Goal: Task Accomplishment & Management: Use online tool/utility

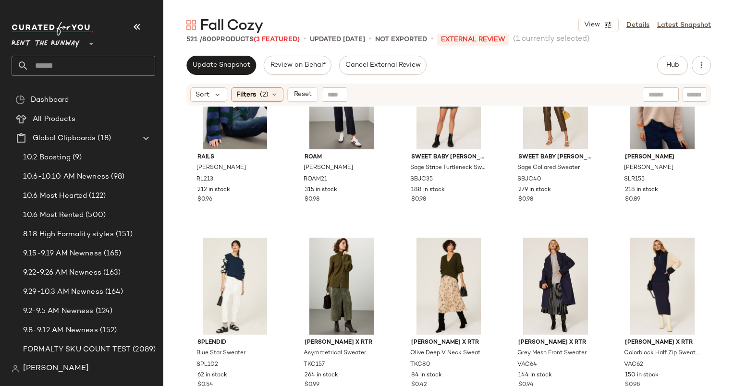
scroll to position [18984, 0]
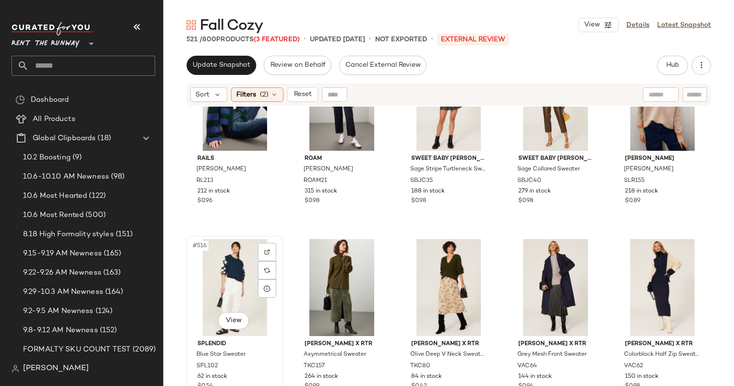
click at [230, 275] on div "#516 View" at bounding box center [235, 287] width 90 height 97
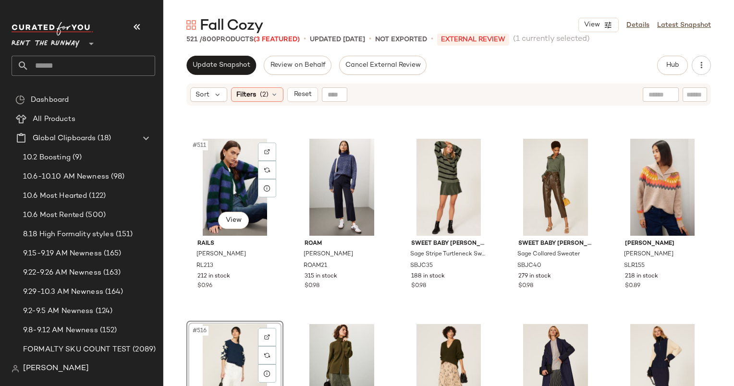
scroll to position [18899, 0]
click at [633, 156] on div "#515 View" at bounding box center [662, 187] width 90 height 97
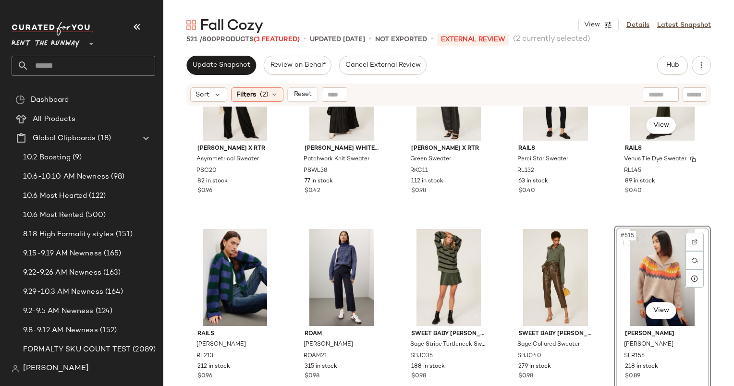
scroll to position [18795, 0]
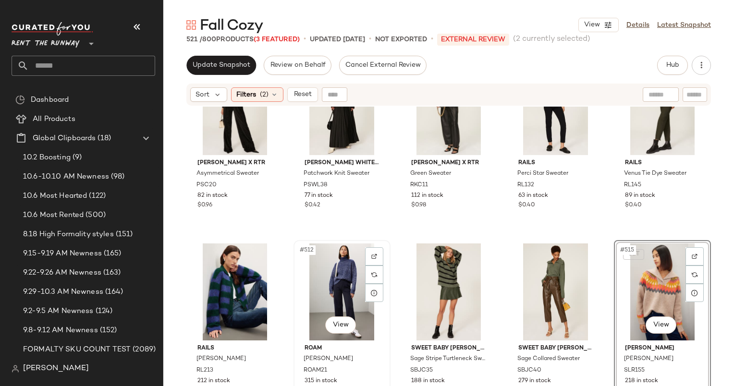
click at [347, 283] on div "#512 View" at bounding box center [342, 292] width 90 height 97
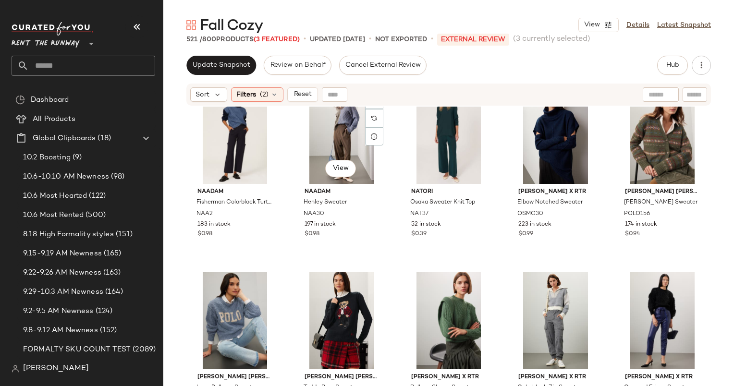
scroll to position [18300, 0]
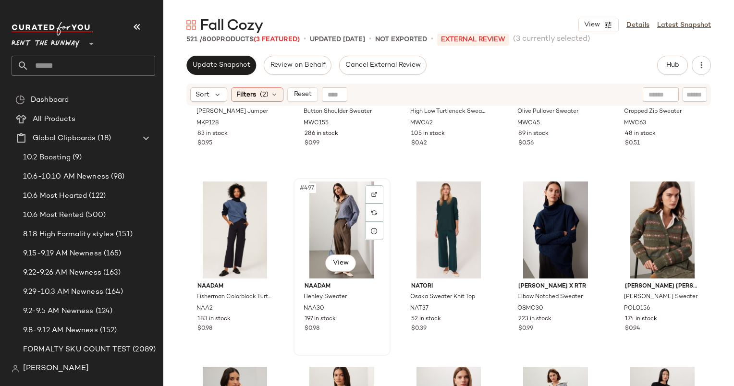
click at [340, 222] on div "#497 View" at bounding box center [342, 230] width 90 height 97
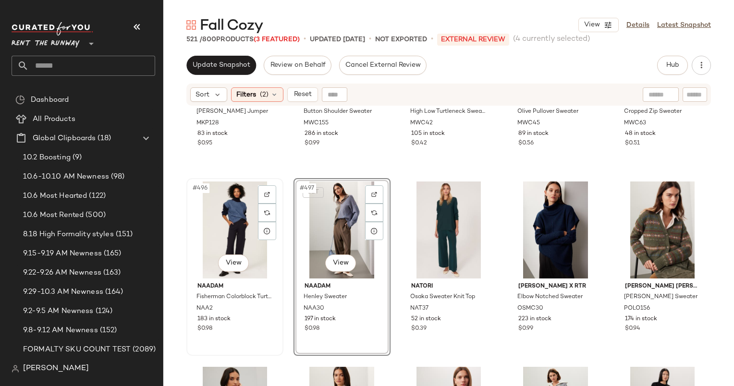
click at [225, 224] on div "#496 View" at bounding box center [235, 230] width 90 height 97
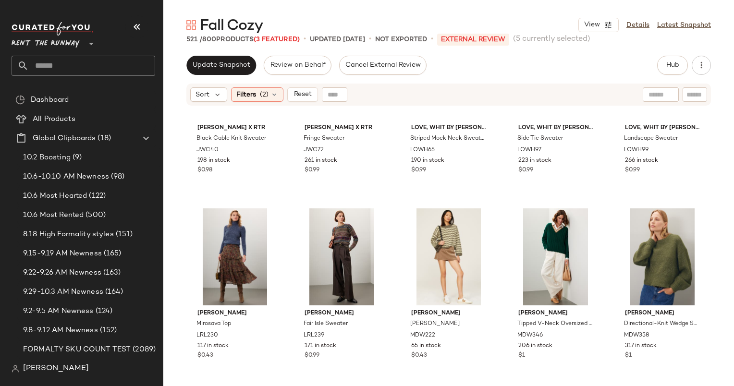
scroll to position [17902, 0]
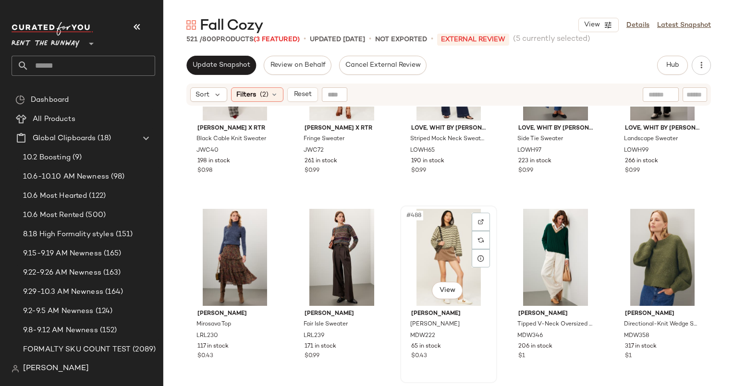
click at [448, 245] on div "#488 View" at bounding box center [449, 257] width 90 height 97
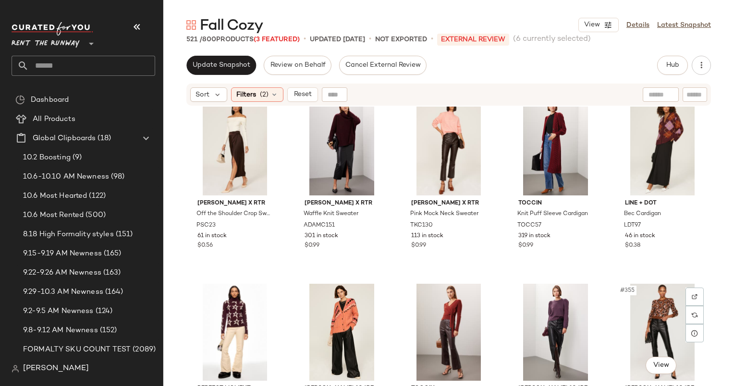
scroll to position [12895, 0]
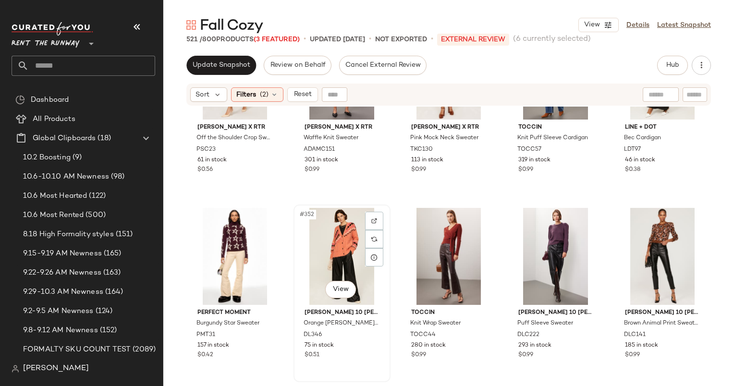
click at [348, 264] on div "#352 View" at bounding box center [342, 256] width 90 height 97
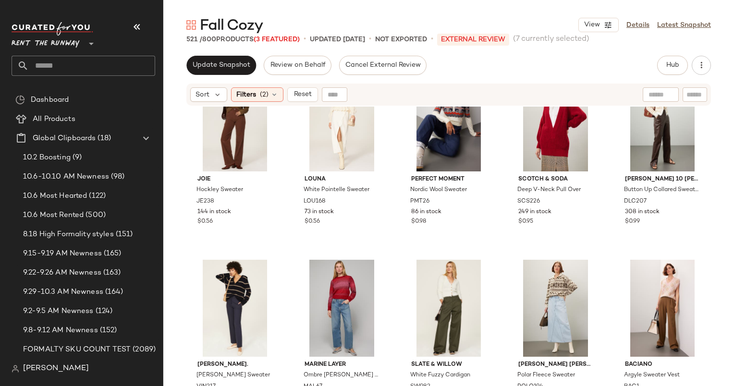
scroll to position [7644, 0]
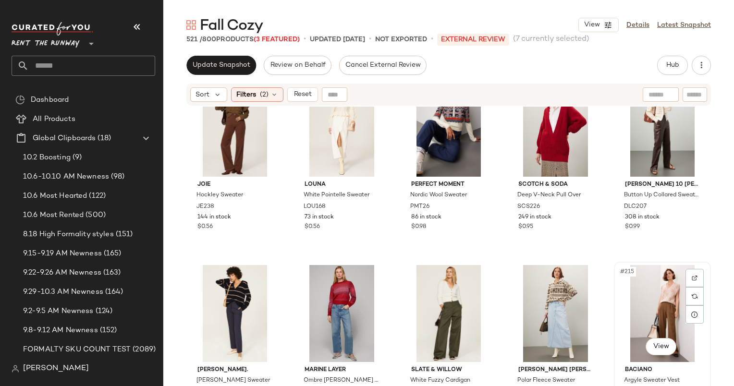
click at [657, 303] on div "#215 View" at bounding box center [662, 313] width 90 height 97
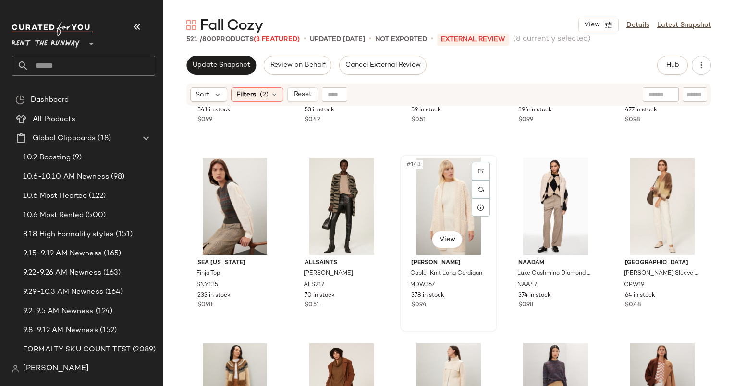
scroll to position [5103, 0]
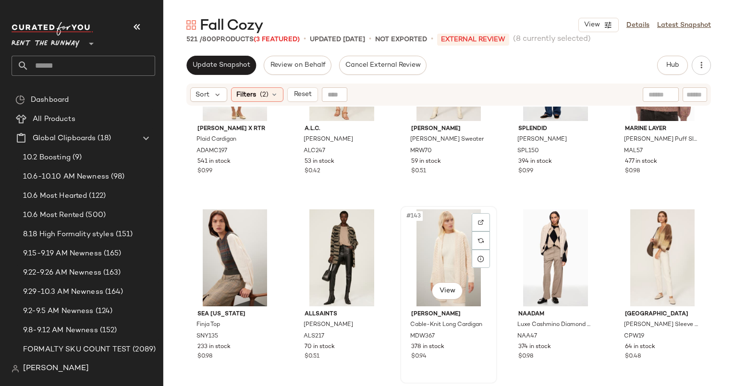
click at [446, 238] on div "#143 View" at bounding box center [449, 258] width 90 height 97
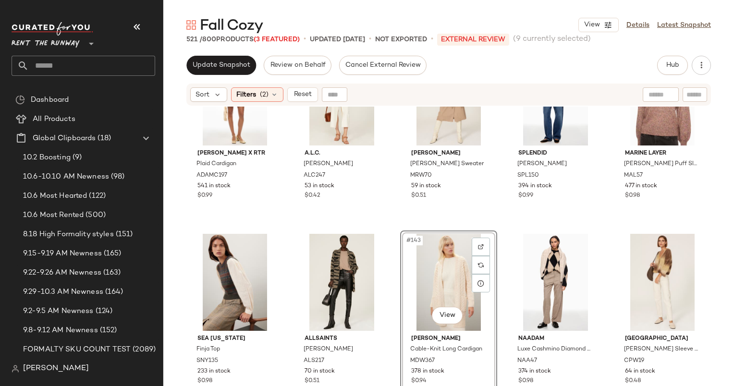
scroll to position [5078, 0]
click at [651, 263] on div "#145 View" at bounding box center [662, 282] width 90 height 97
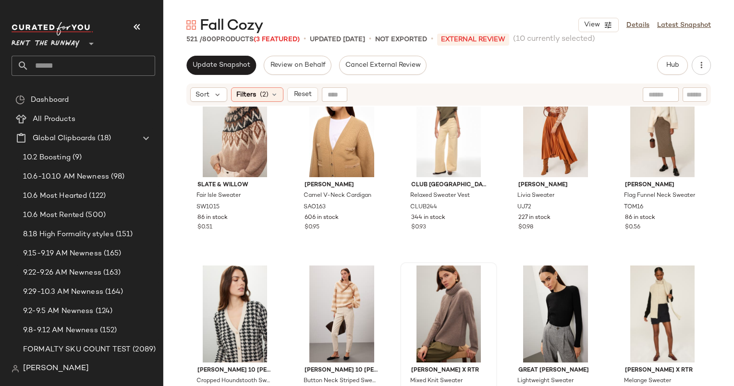
scroll to position [3933, 0]
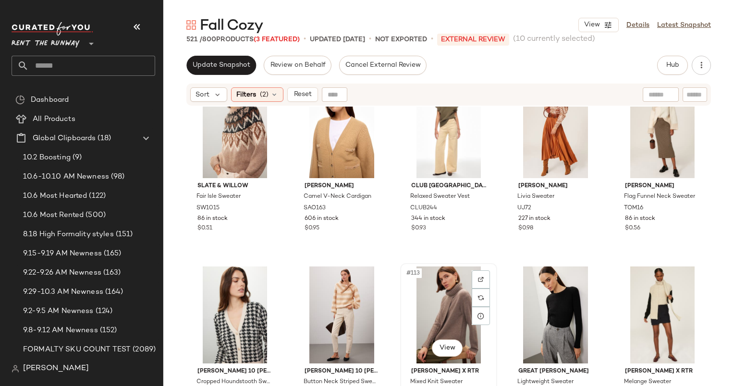
click at [431, 307] on div "#113 View" at bounding box center [449, 315] width 90 height 97
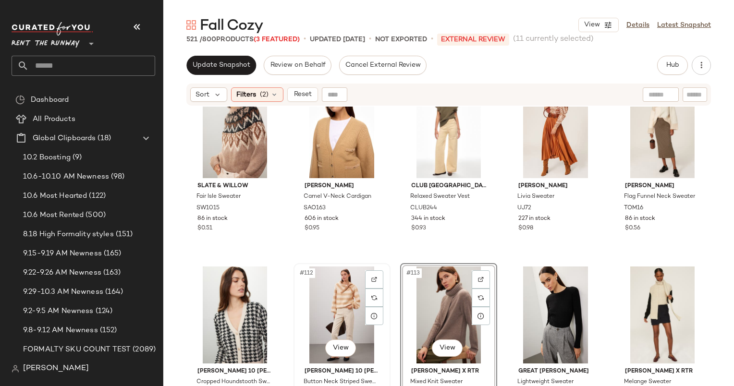
click at [355, 290] on div "#112 View" at bounding box center [342, 315] width 90 height 97
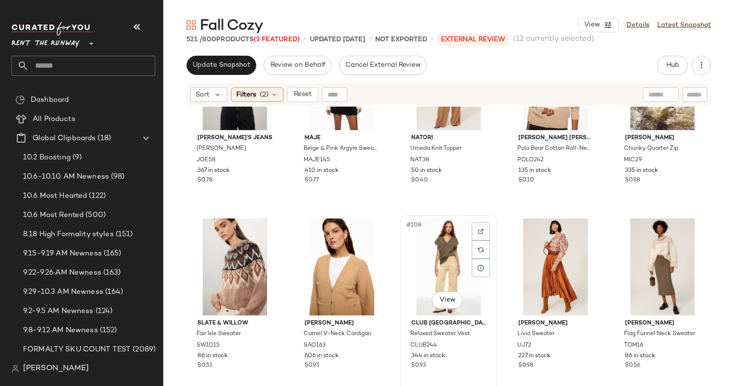
scroll to position [3797, 0]
click at [431, 256] on div "#108 View" at bounding box center [449, 266] width 90 height 97
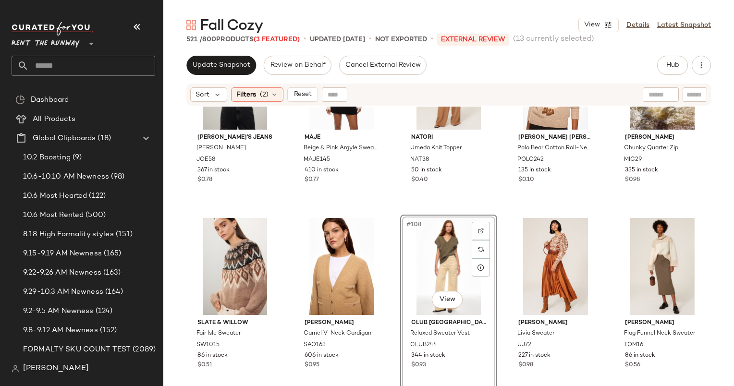
scroll to position [3706, 0]
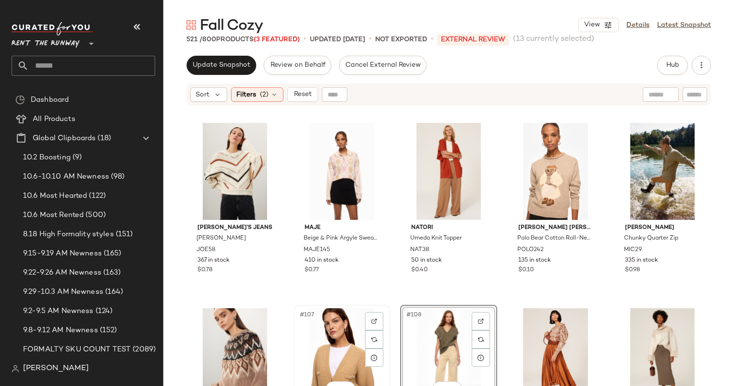
click at [337, 334] on div "#107 View" at bounding box center [342, 356] width 90 height 97
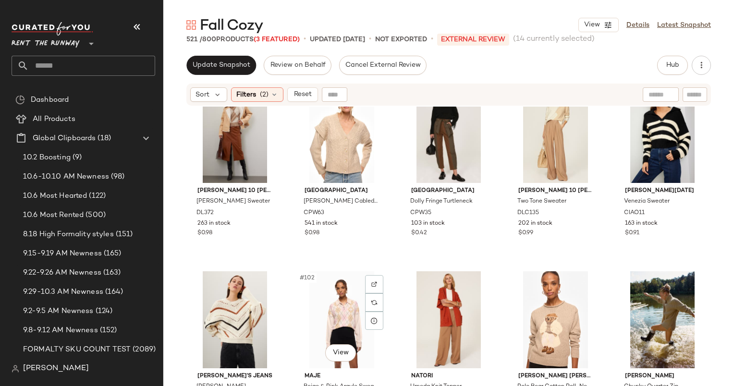
scroll to position [3542, 0]
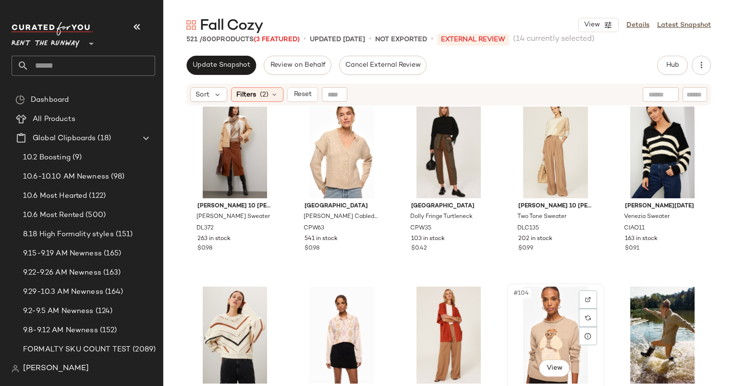
click at [525, 331] on div "#104 View" at bounding box center [556, 335] width 90 height 97
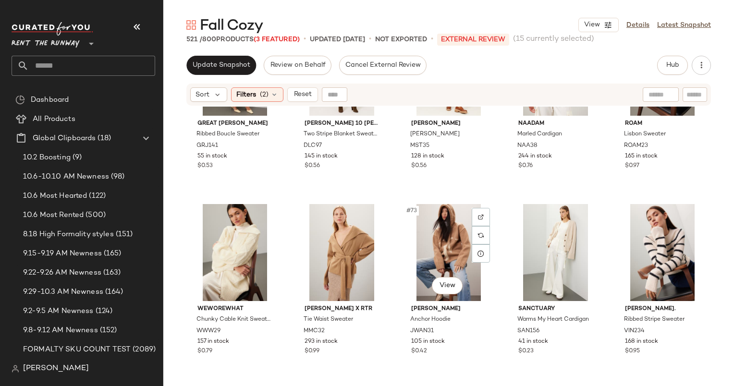
scroll to position [2468, 0]
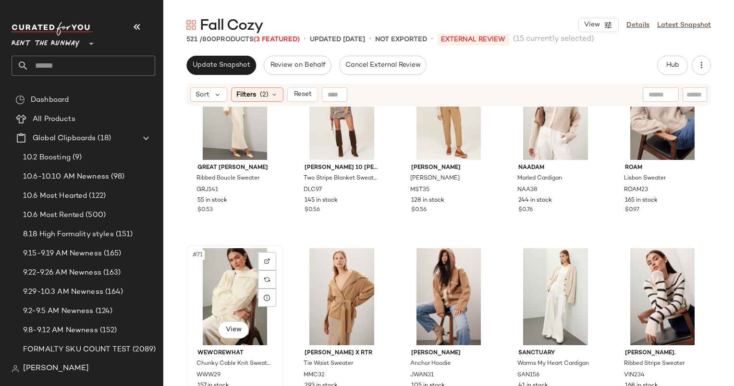
click at [243, 293] on div "#71 View" at bounding box center [235, 296] width 90 height 97
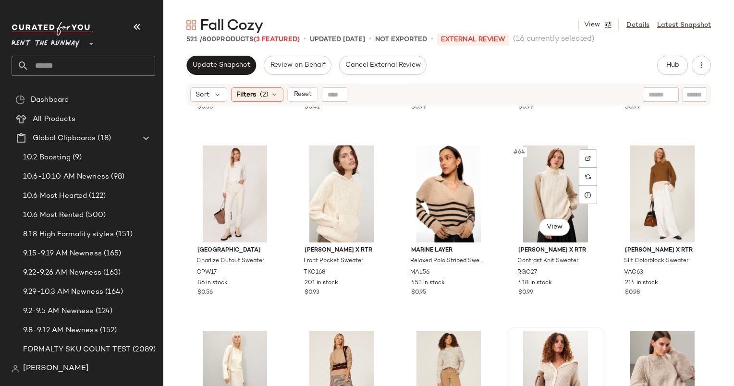
scroll to position [2201, 0]
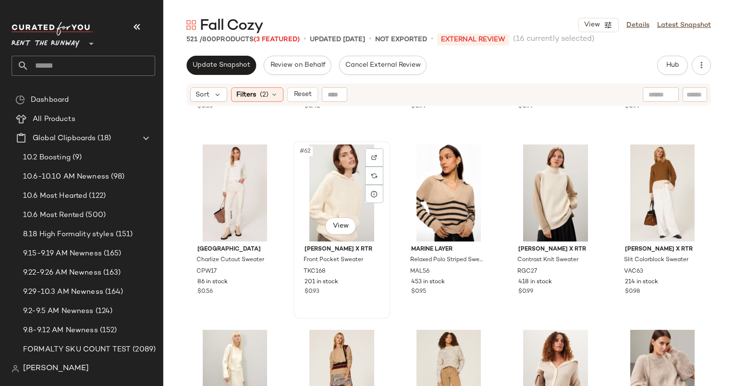
click at [337, 177] on div "#62 View" at bounding box center [342, 193] width 90 height 97
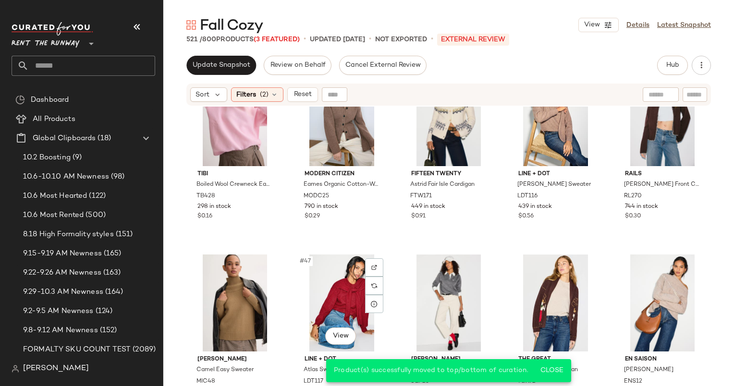
scroll to position [1534, 0]
click at [308, 94] on span "Reset" at bounding box center [302, 95] width 18 height 8
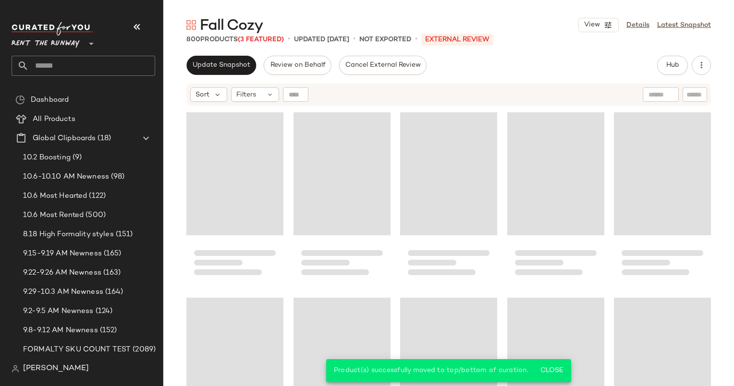
scroll to position [564, 0]
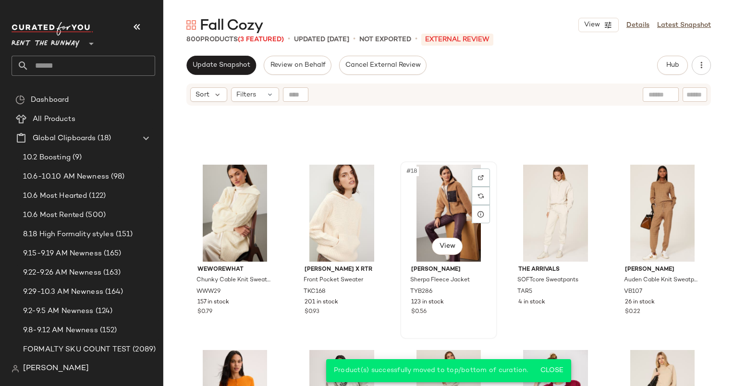
click at [421, 179] on div "#18 View" at bounding box center [449, 213] width 90 height 97
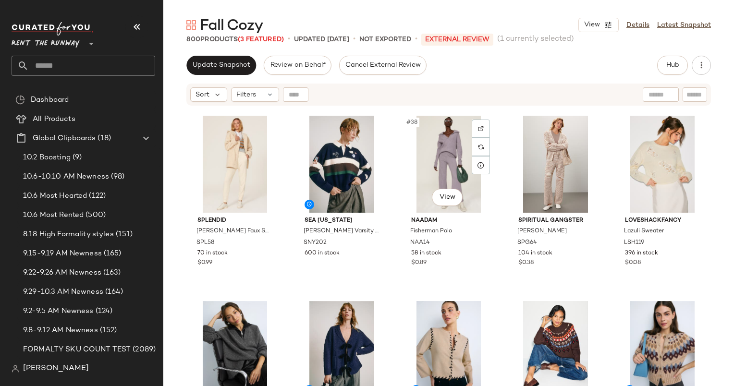
scroll to position [1302, 0]
click at [640, 169] on div "#40 View" at bounding box center [662, 164] width 90 height 97
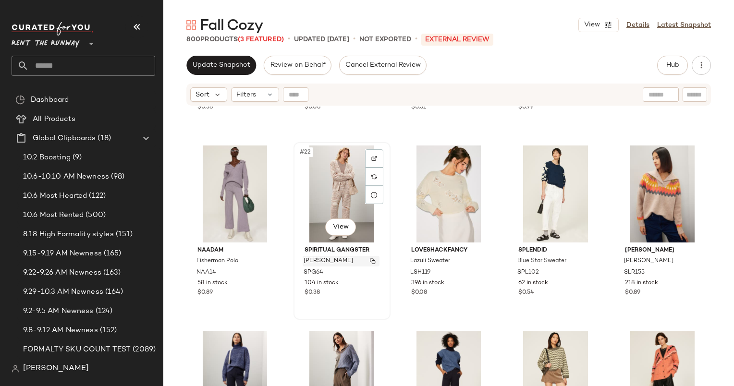
scroll to position [788, 0]
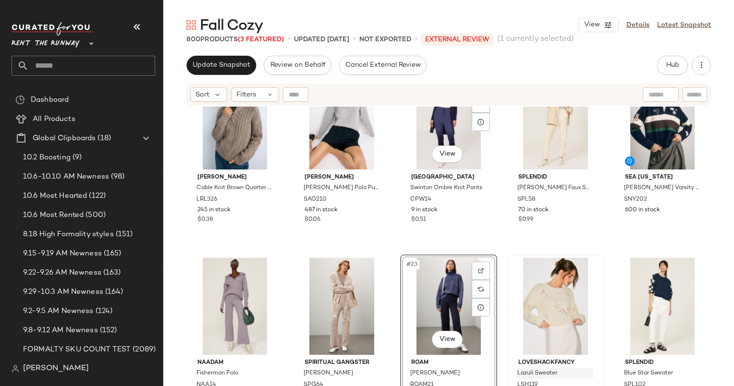
scroll to position [670, 0]
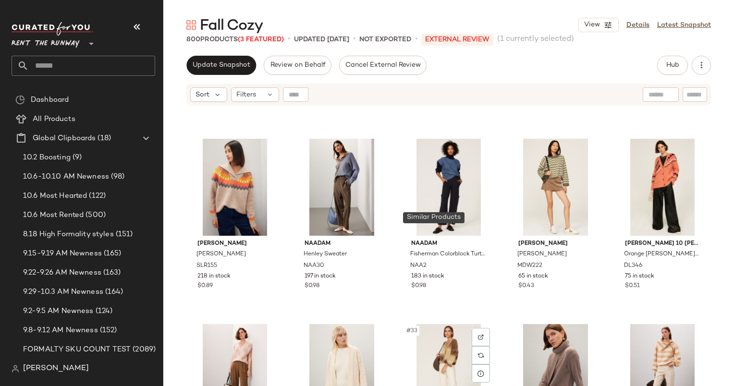
scroll to position [1106, 0]
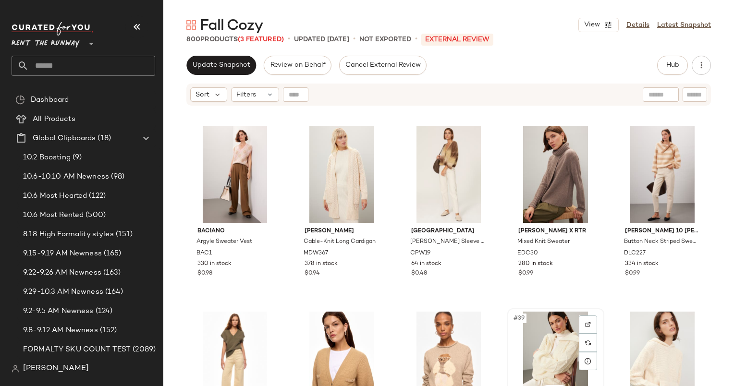
click at [545, 334] on div "#39 View" at bounding box center [556, 360] width 90 height 97
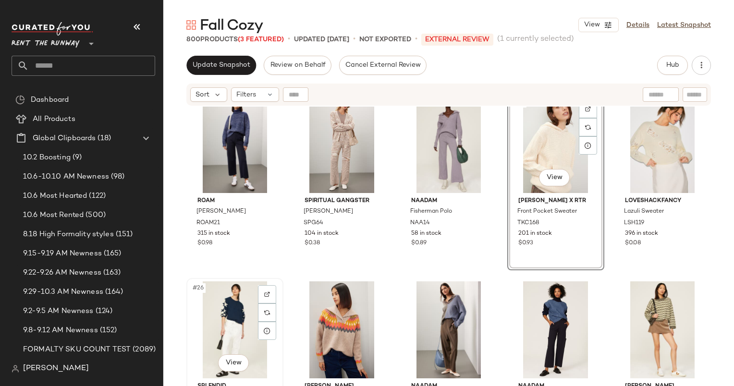
scroll to position [801, 0]
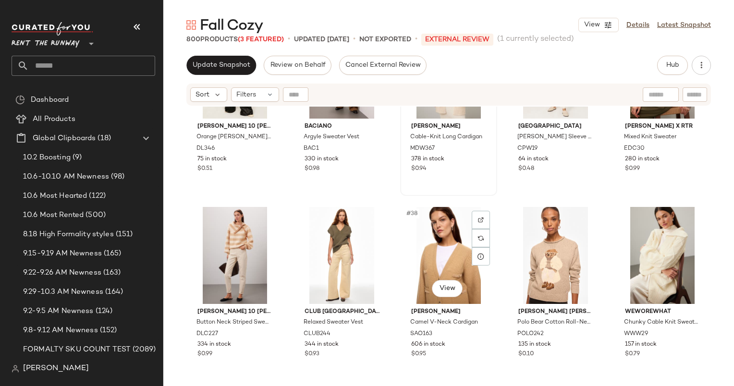
scroll to position [1212, 0]
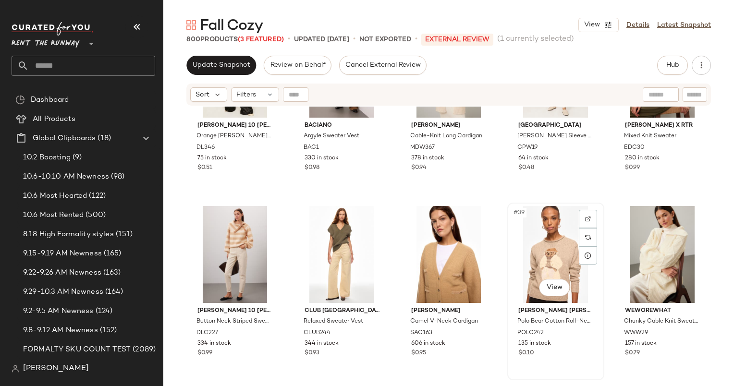
click at [551, 250] on div "#39 View" at bounding box center [556, 254] width 90 height 97
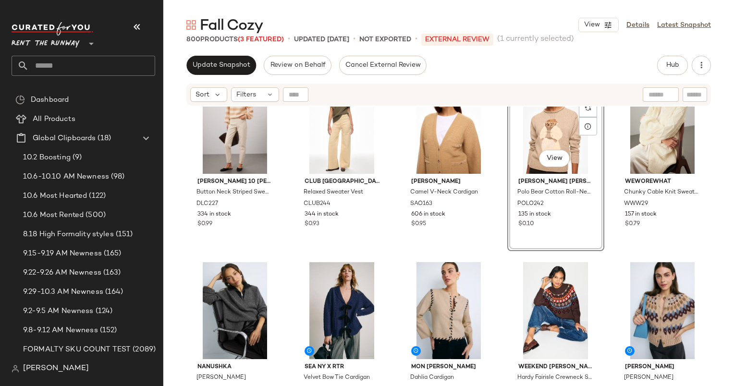
scroll to position [1342, 0]
click at [640, 141] on div "#40 View" at bounding box center [662, 124] width 90 height 97
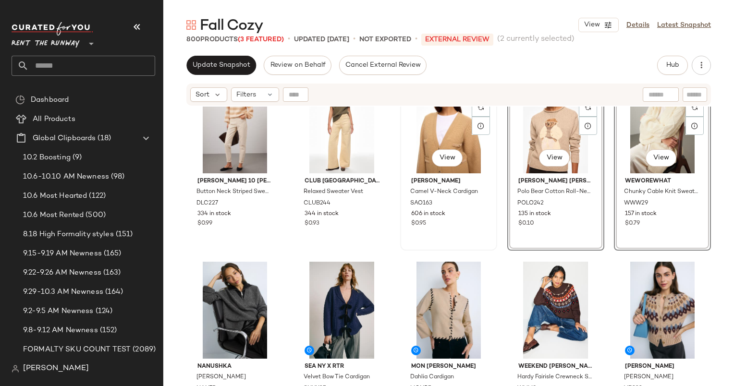
click at [430, 132] on div "#38 View" at bounding box center [449, 124] width 90 height 97
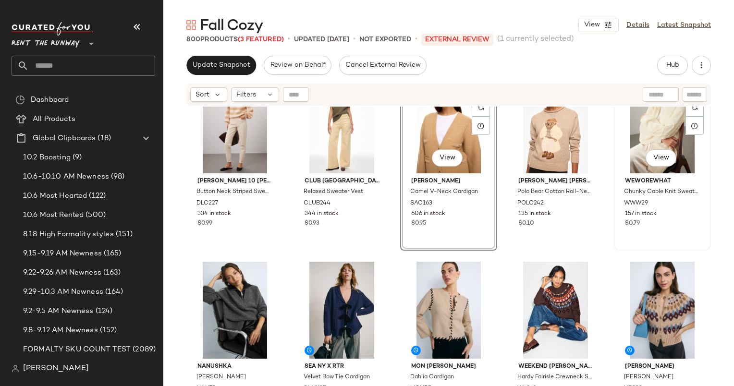
click at [657, 119] on div "#40 View" at bounding box center [662, 124] width 90 height 97
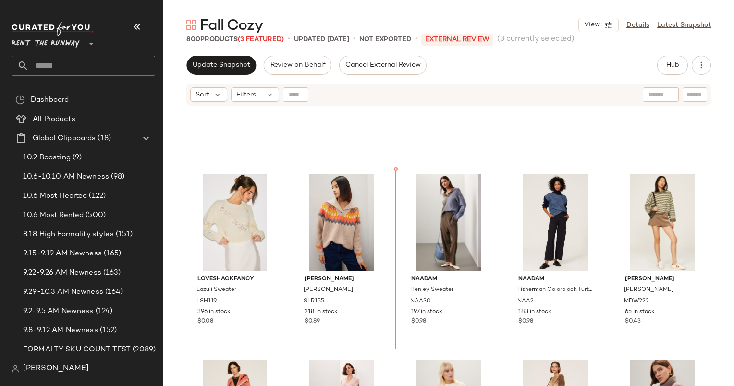
scroll to position [860, 0]
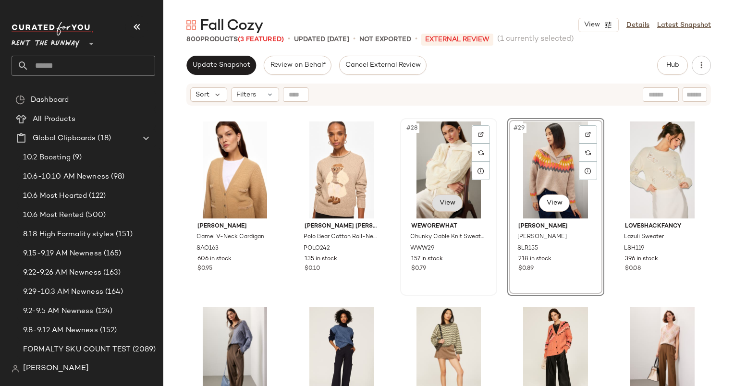
scroll to position [929, 0]
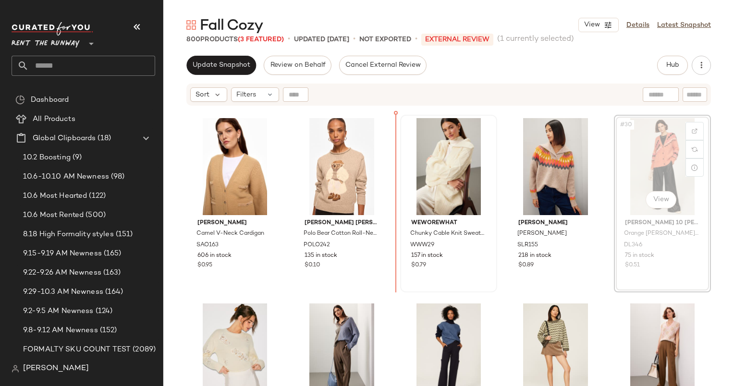
scroll to position [927, 0]
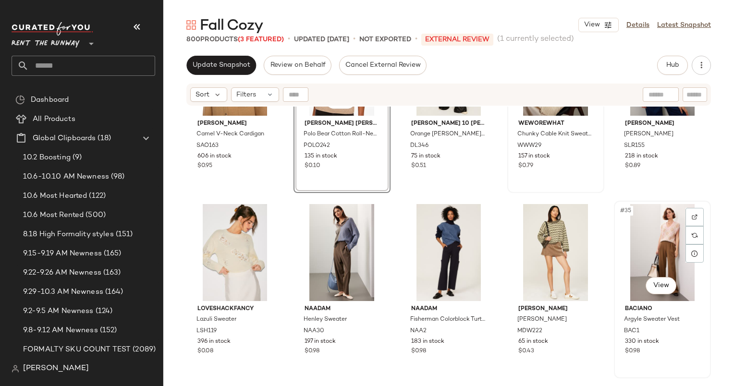
scroll to position [945, 0]
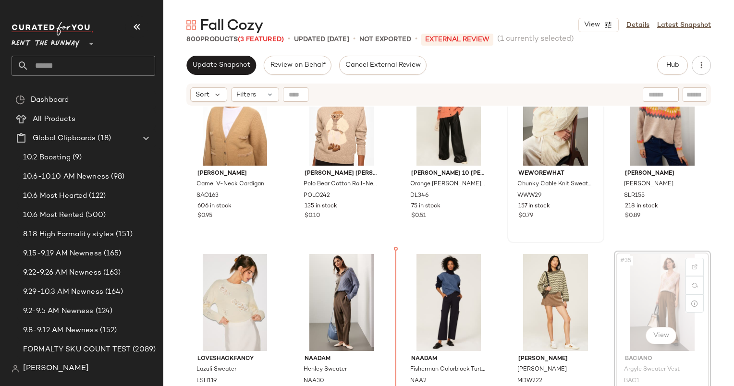
scroll to position [1005, 0]
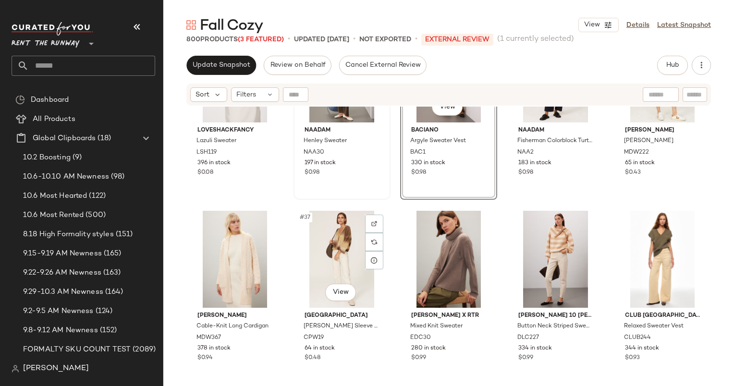
scroll to position [1105, 0]
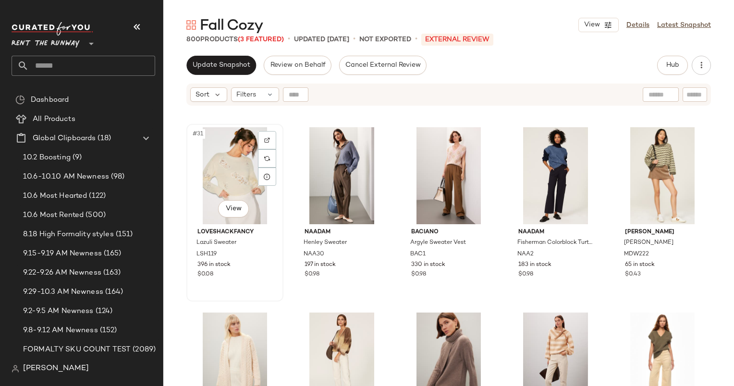
drag, startPoint x: 237, startPoint y: 325, endPoint x: 200, endPoint y: 221, distance: 110.6
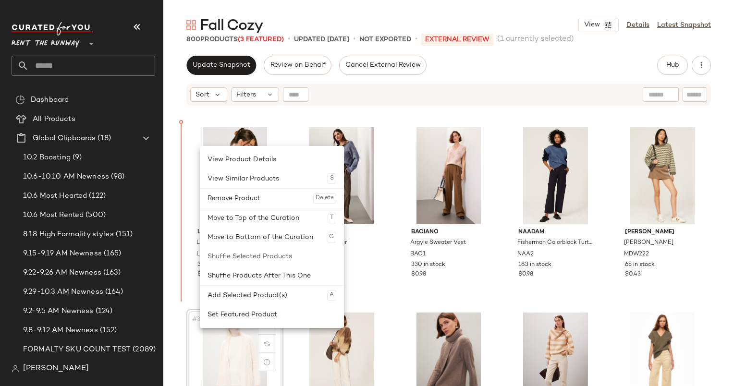
scroll to position [1105, 0]
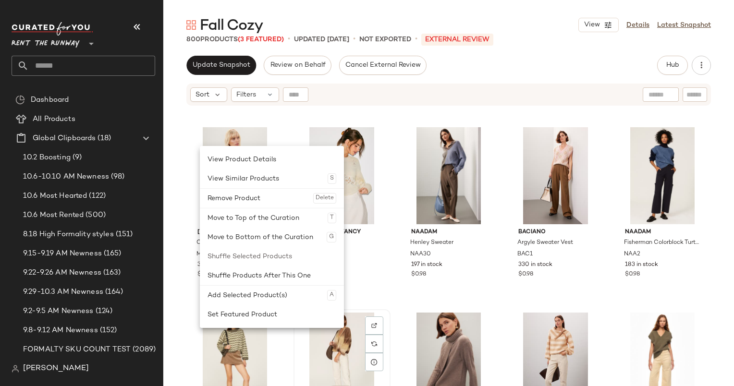
click at [350, 357] on div "#37 View" at bounding box center [342, 361] width 90 height 97
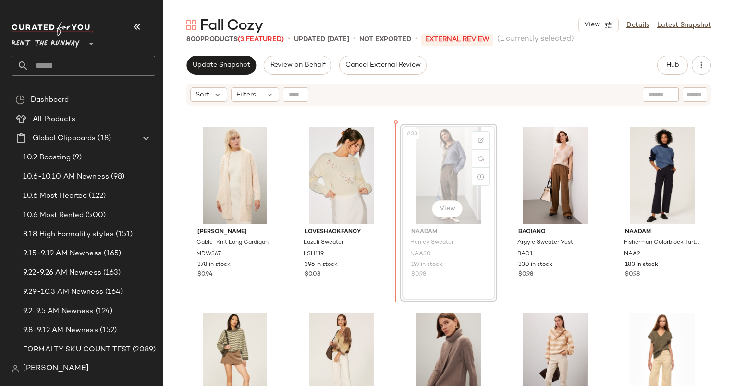
scroll to position [1100, 0]
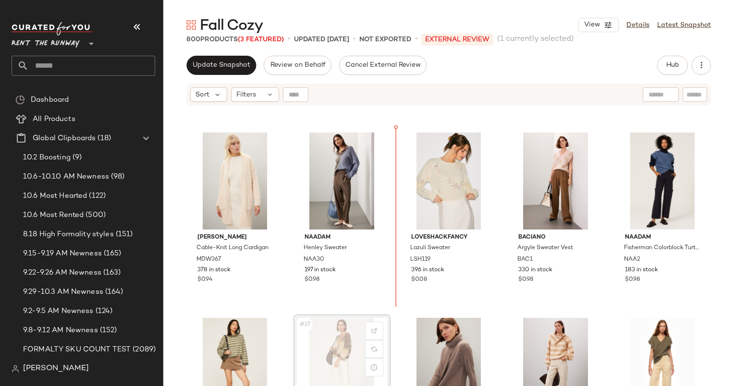
scroll to position [1100, 0]
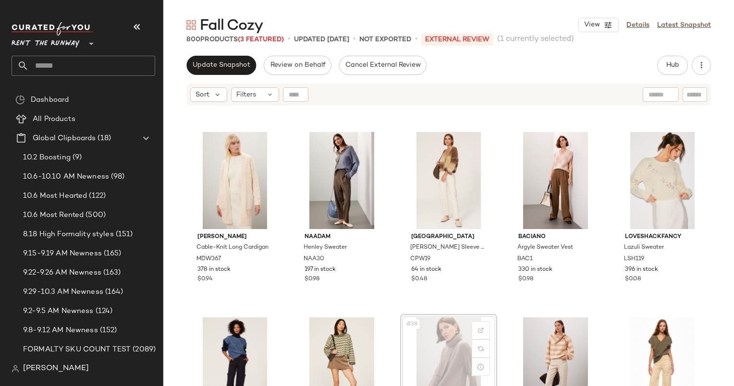
scroll to position [1101, 0]
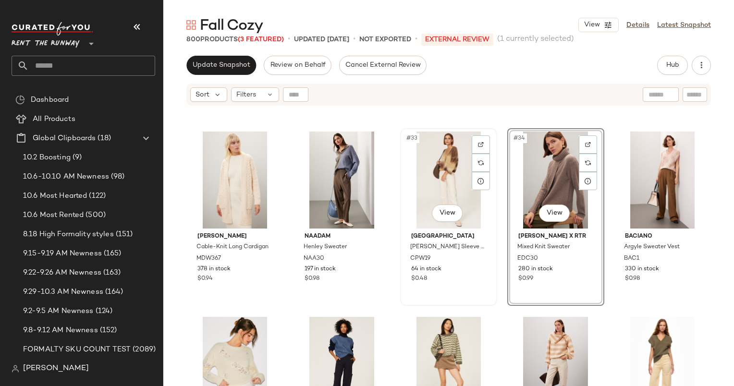
scroll to position [1115, 0]
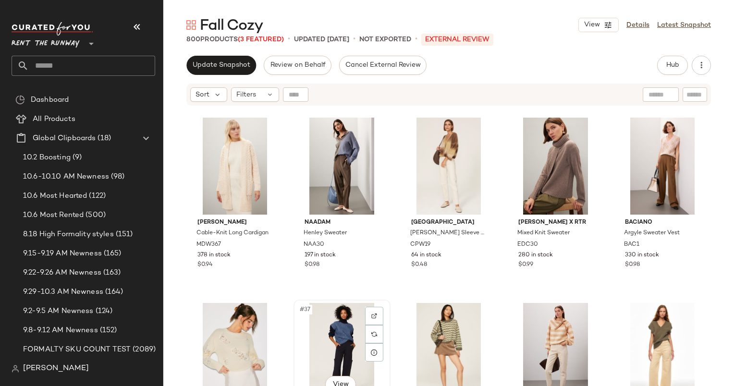
scroll to position [1115, 0]
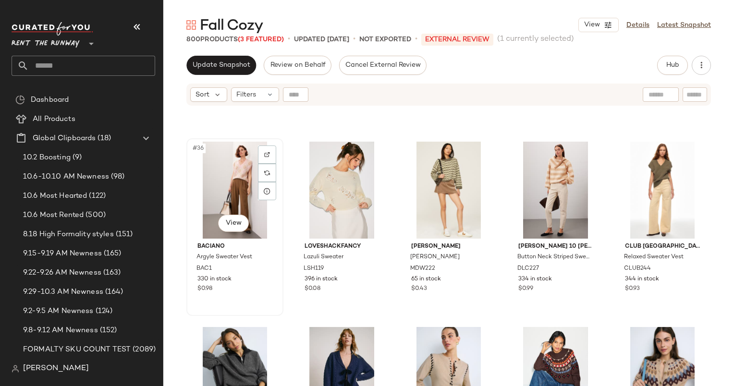
scroll to position [1292, 0]
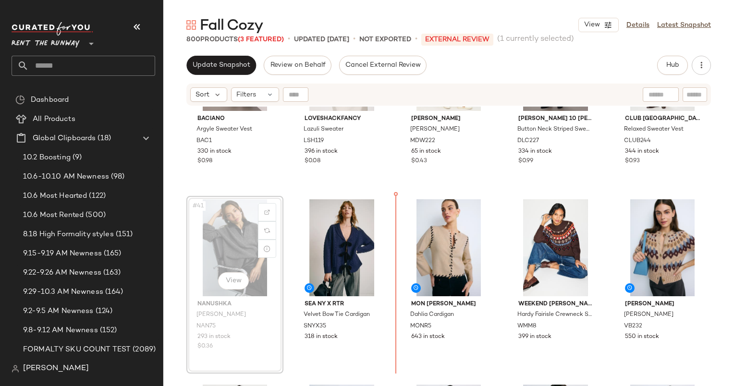
scroll to position [1435, 0]
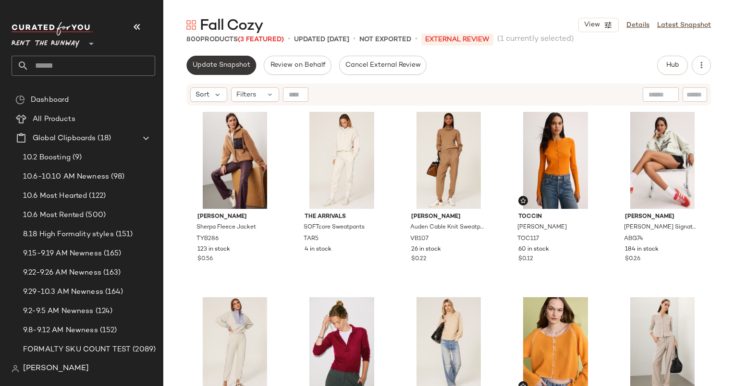
click at [221, 67] on span "Update Snapshot" at bounding box center [221, 66] width 58 height 8
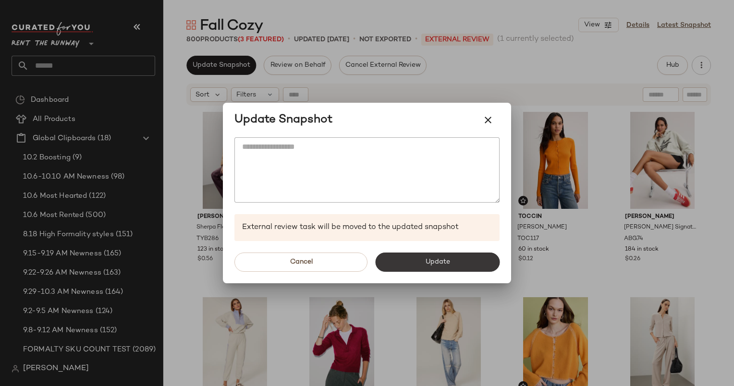
click at [414, 265] on button "Update" at bounding box center [437, 262] width 124 height 19
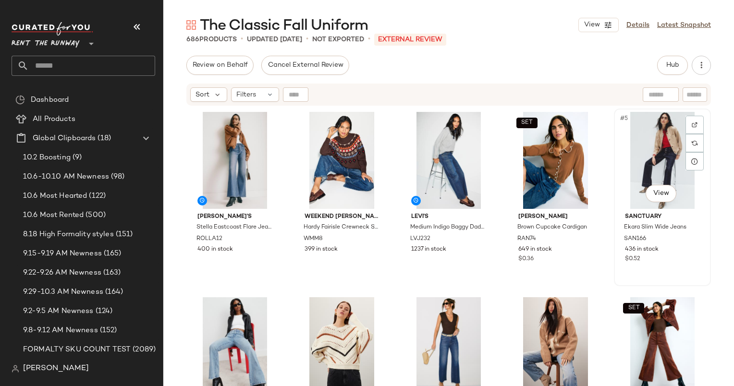
click at [680, 200] on div "#5 View" at bounding box center [662, 160] width 90 height 97
click at [345, 165] on div "#2 View" at bounding box center [342, 160] width 90 height 97
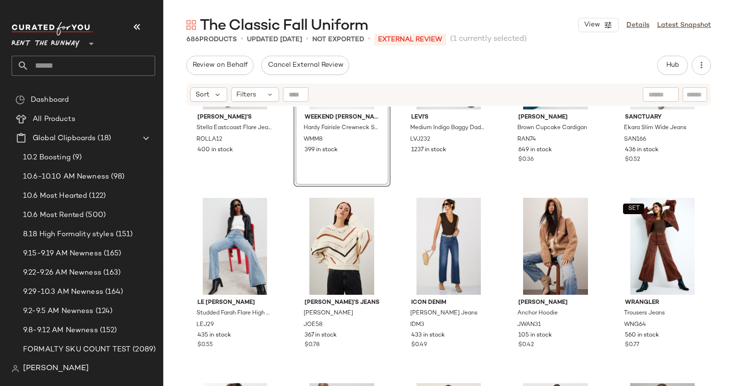
scroll to position [100, 0]
click at [346, 224] on div "#7 View" at bounding box center [342, 245] width 90 height 97
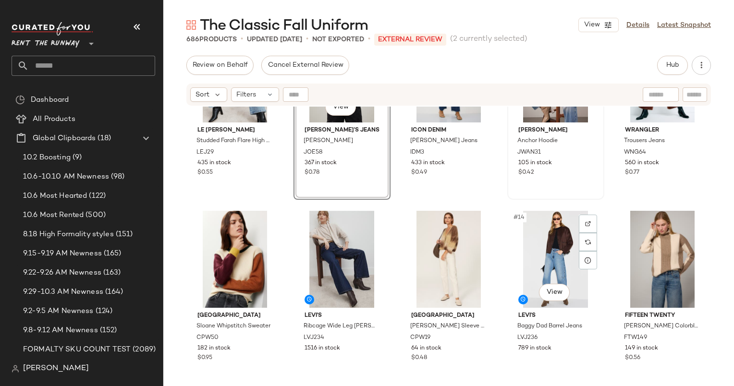
scroll to position [337, 0]
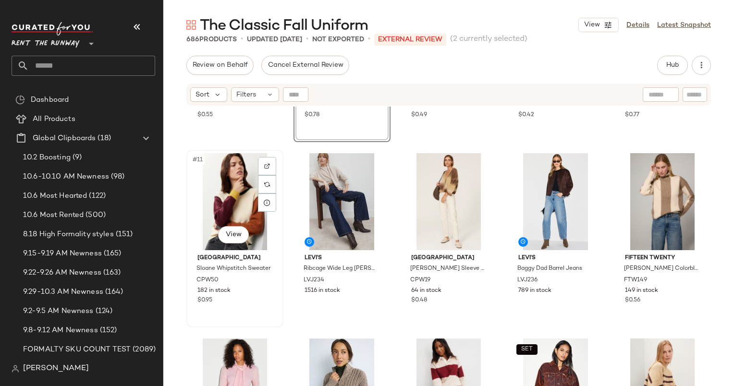
click at [233, 188] on div "#11 View" at bounding box center [235, 201] width 90 height 97
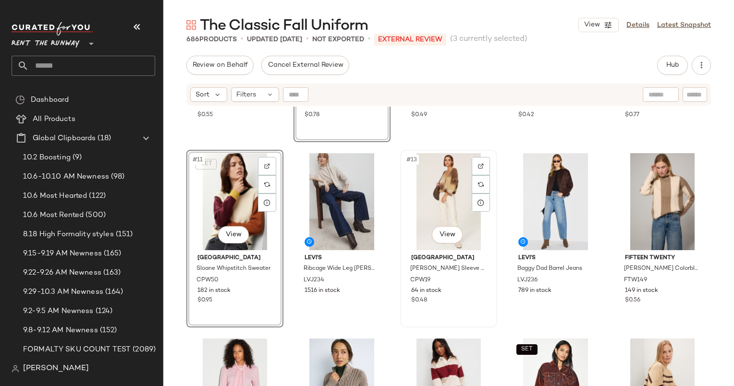
click at [458, 204] on div "#13 View" at bounding box center [449, 201] width 90 height 97
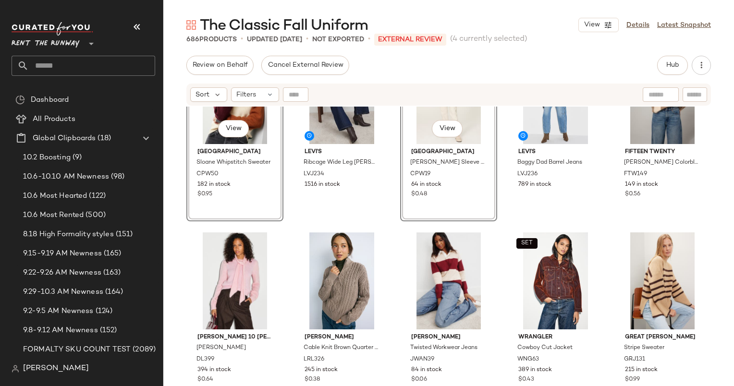
scroll to position [443, 0]
click at [630, 123] on div "#15 View" at bounding box center [662, 96] width 90 height 97
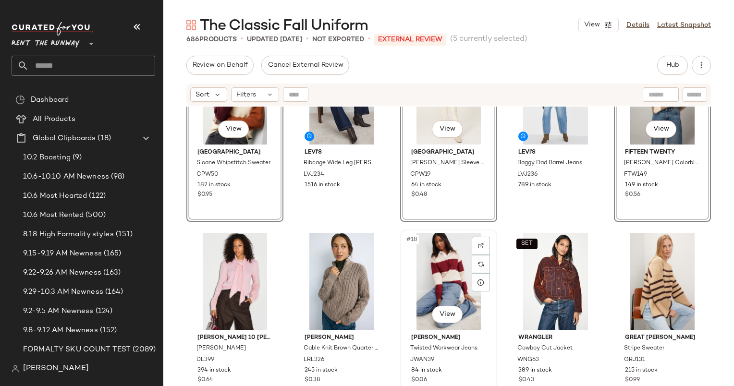
click at [432, 282] on div "#18 View" at bounding box center [449, 281] width 90 height 97
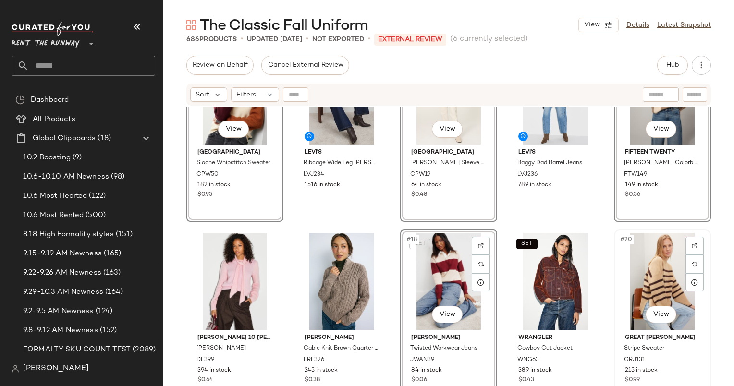
click at [664, 287] on div "#20 View" at bounding box center [662, 281] width 90 height 97
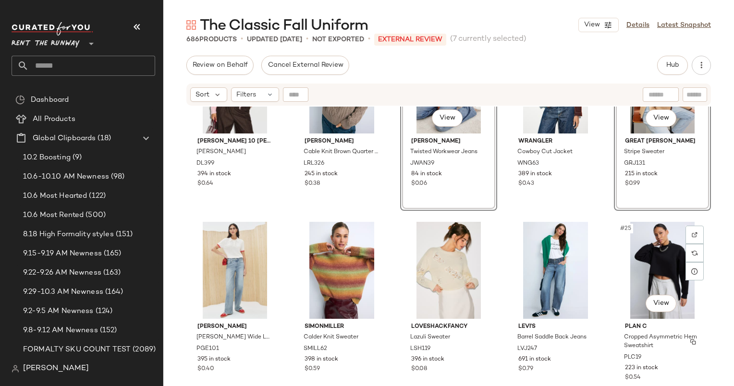
scroll to position [696, 0]
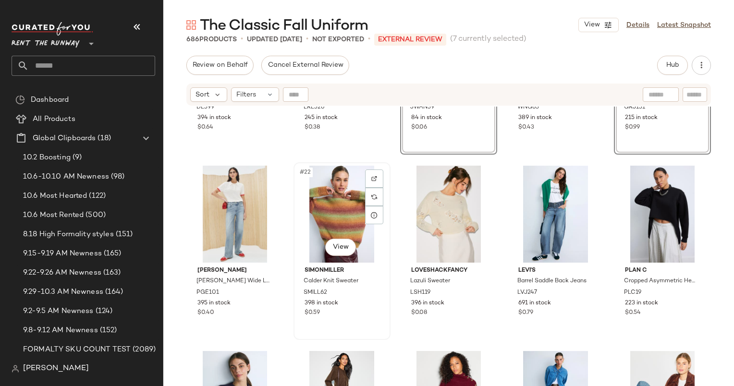
click at [334, 192] on div "#22 View" at bounding box center [342, 214] width 90 height 97
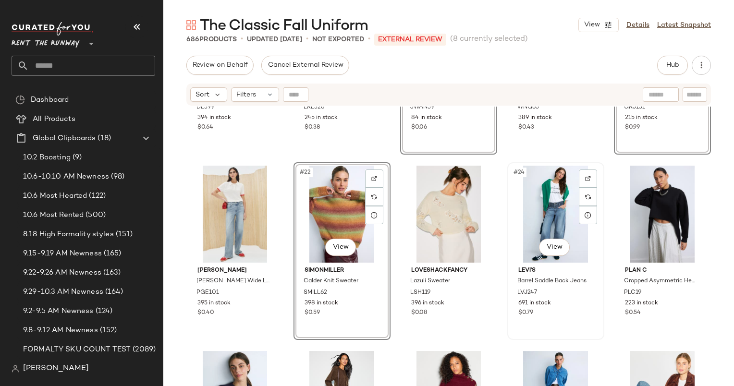
click at [558, 204] on div "#24 View" at bounding box center [556, 214] width 90 height 97
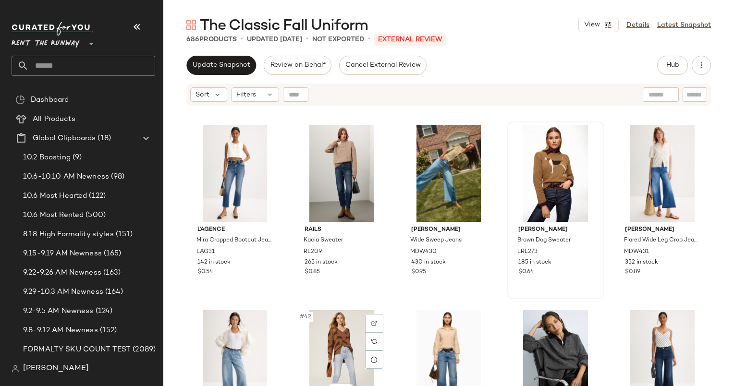
scroll to position [1293, 0]
click at [543, 167] on div "#39 View" at bounding box center [556, 173] width 90 height 97
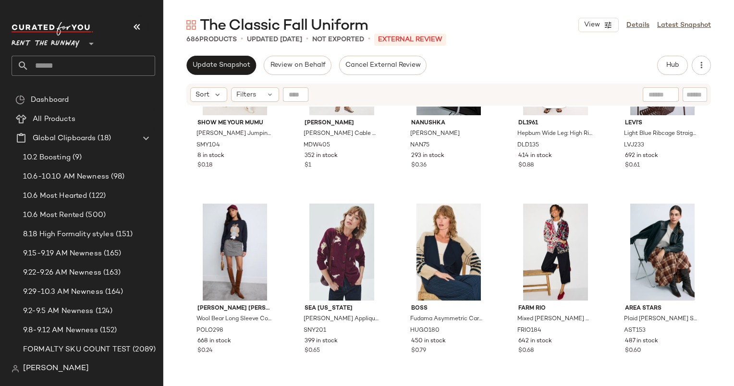
scroll to position [1627, 0]
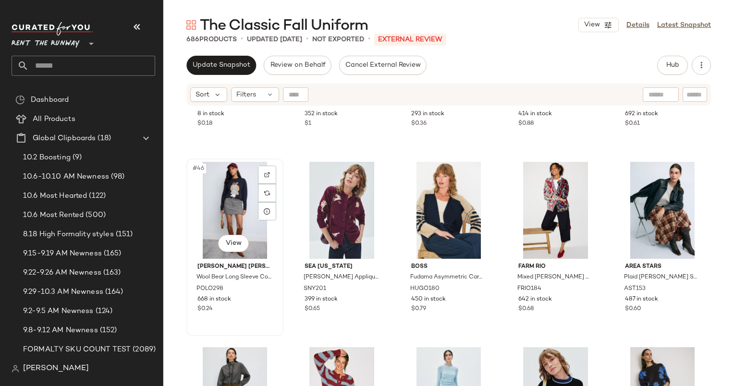
click at [237, 189] on div "#46 View" at bounding box center [235, 210] width 90 height 97
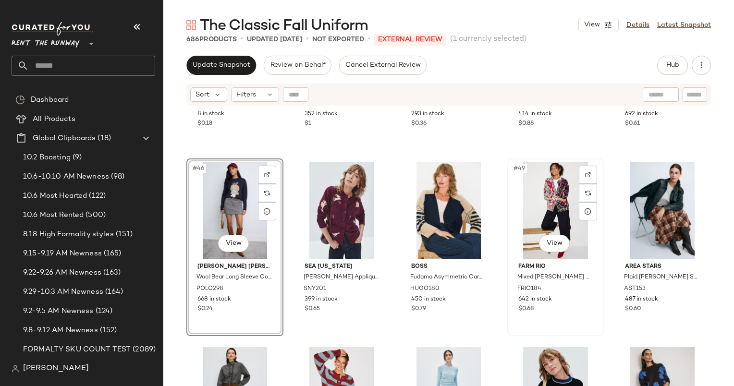
click at [547, 195] on div "#49 View" at bounding box center [556, 210] width 90 height 97
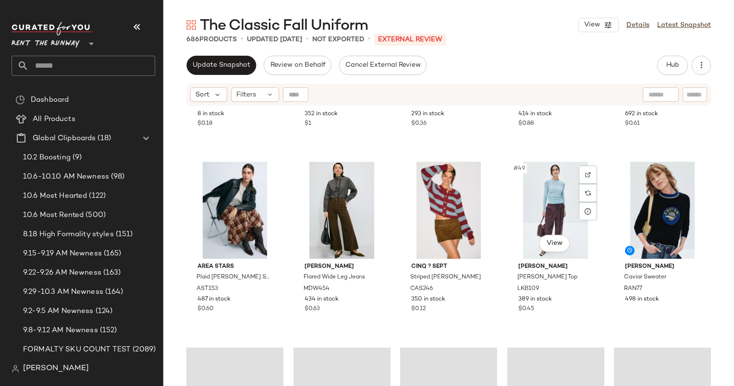
scroll to position [1644, 0]
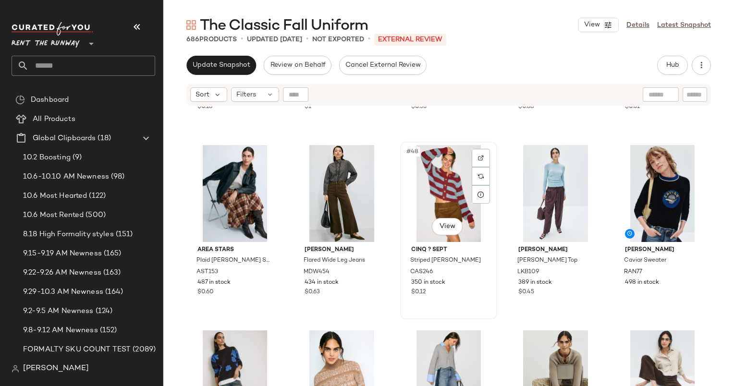
click at [441, 173] on div "#48 View" at bounding box center [449, 193] width 90 height 97
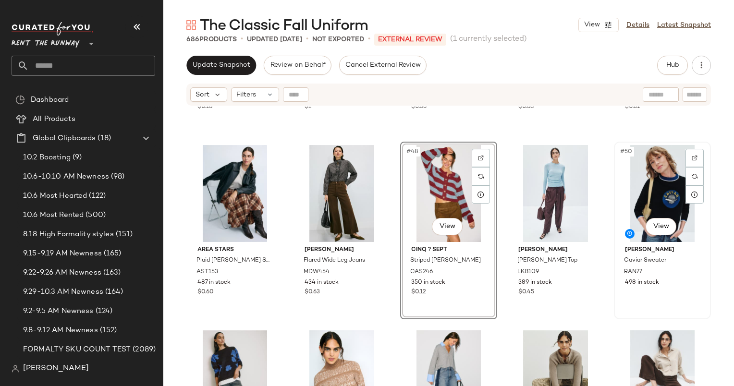
click at [656, 186] on div "#50 View" at bounding box center [662, 193] width 90 height 97
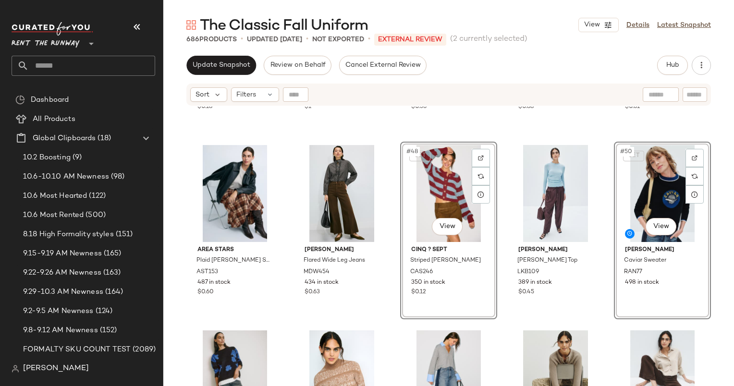
scroll to position [1778, 0]
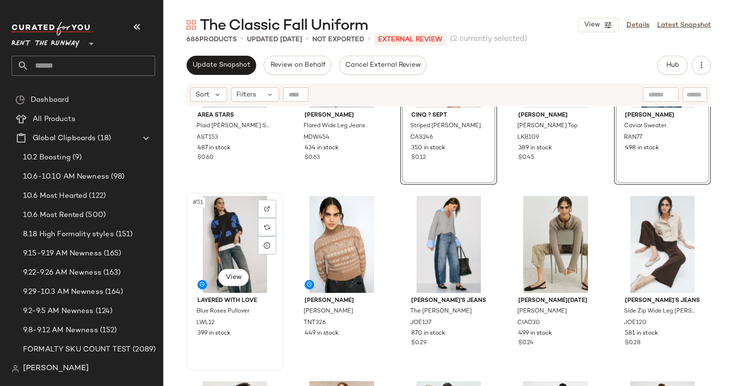
click at [219, 229] on div "#51 View" at bounding box center [235, 244] width 90 height 97
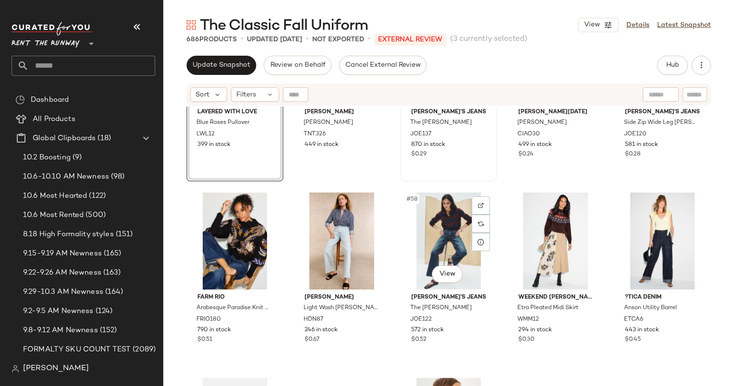
scroll to position [1988, 0]
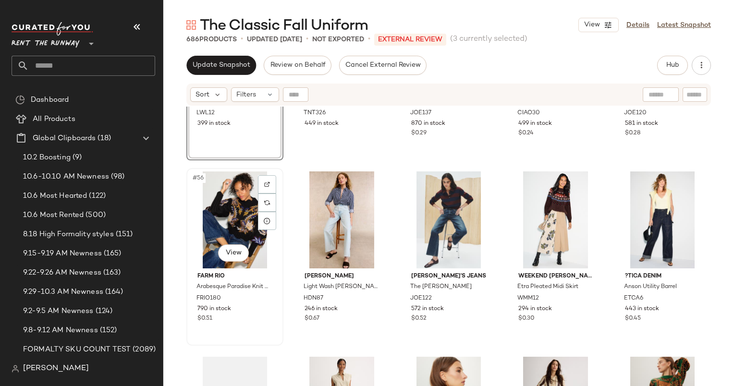
click at [234, 202] on div "#56 View" at bounding box center [235, 220] width 90 height 97
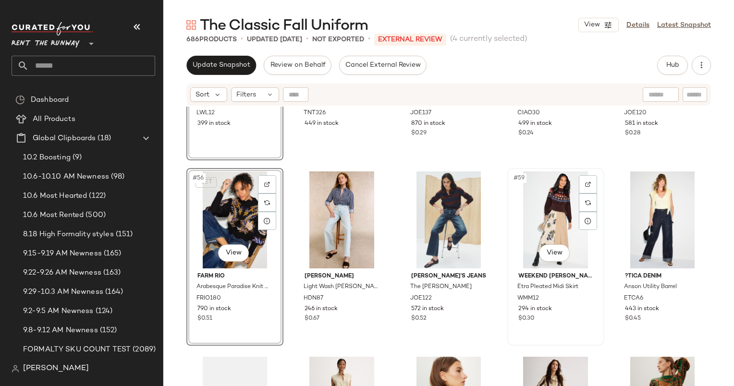
click at [540, 213] on div "#59 View" at bounding box center [556, 220] width 90 height 97
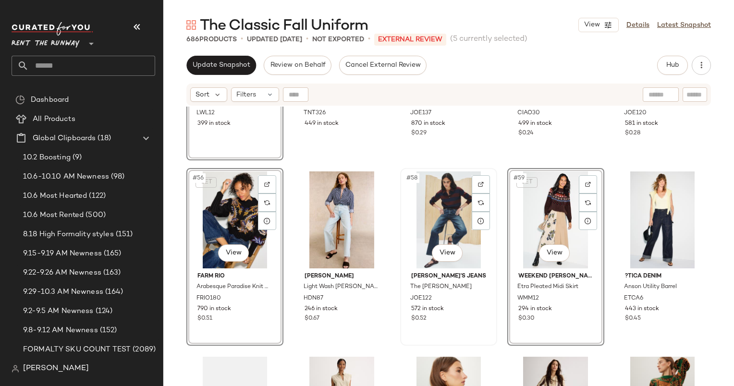
click at [440, 232] on div "#58 View" at bounding box center [449, 220] width 90 height 97
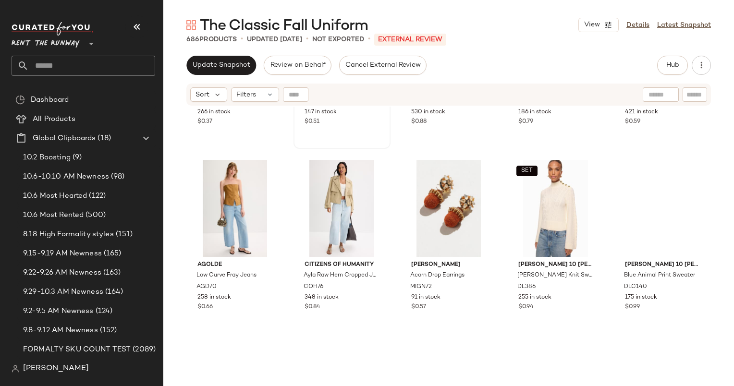
scroll to position [2000, 0]
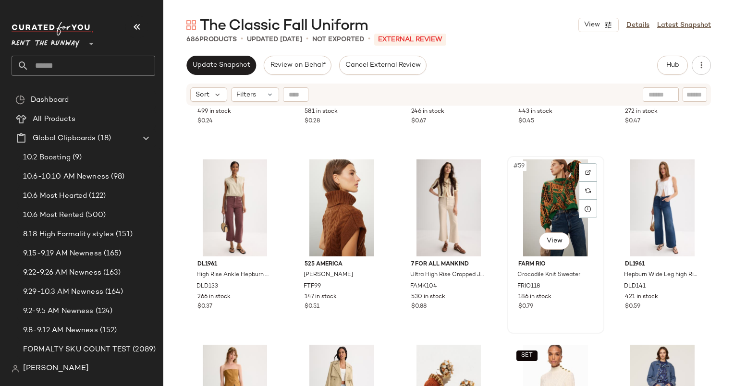
click at [566, 194] on div "#59 View" at bounding box center [556, 208] width 90 height 97
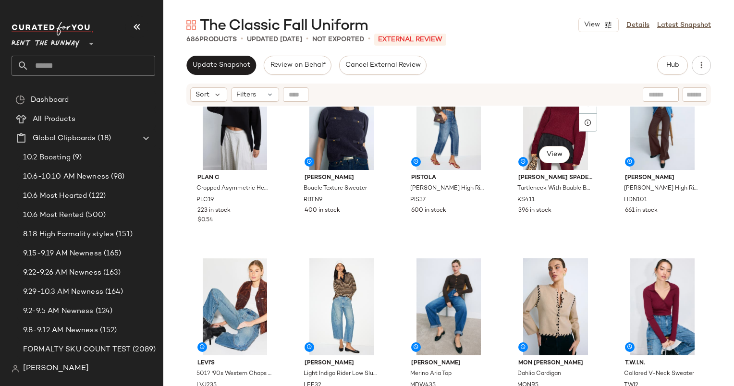
scroll to position [604, 0]
click at [698, 96] on input "Filter" at bounding box center [663, 95] width 82 height 10
type input "*****"
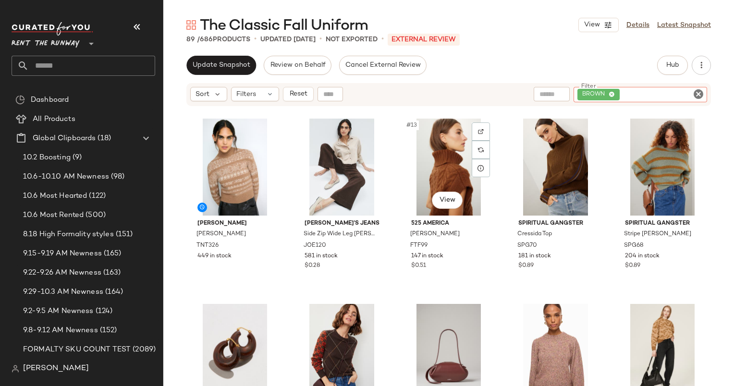
scroll to position [372, 0]
click at [446, 163] on div "#13 View" at bounding box center [449, 166] width 90 height 97
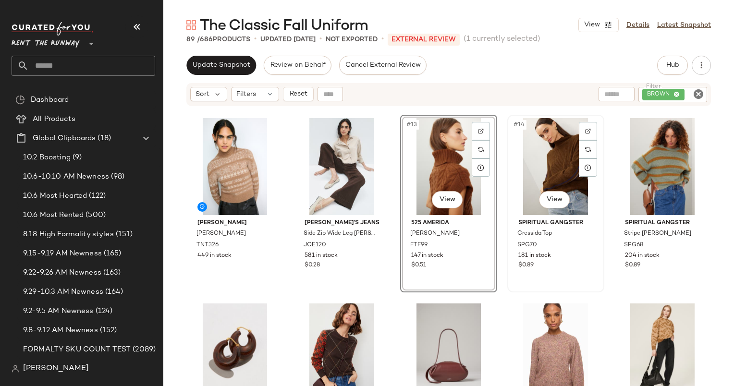
click at [534, 163] on div "#14 View" at bounding box center [556, 166] width 90 height 97
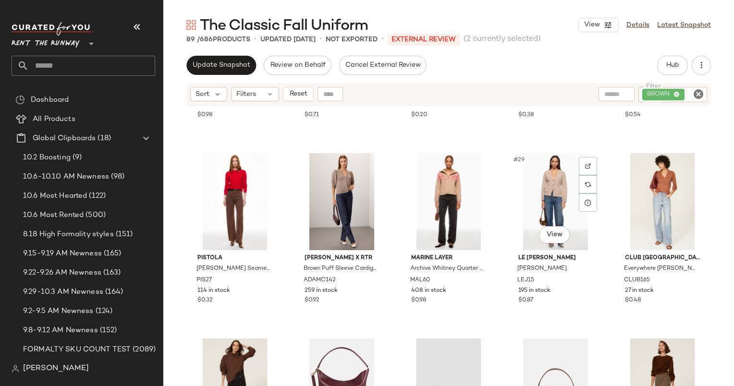
scroll to position [894, 0]
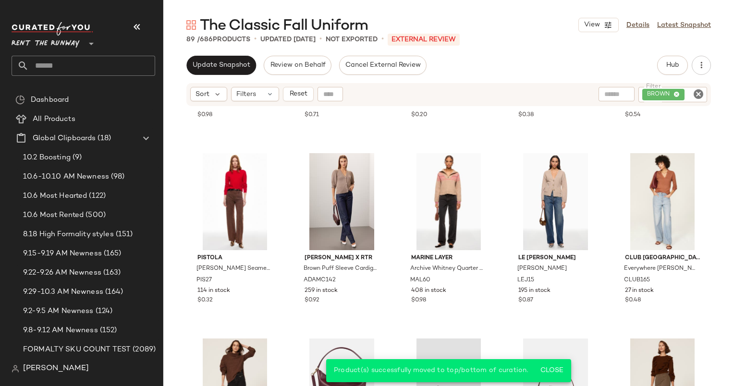
click at [695, 92] on icon "Clear Filter" at bounding box center [699, 94] width 12 height 12
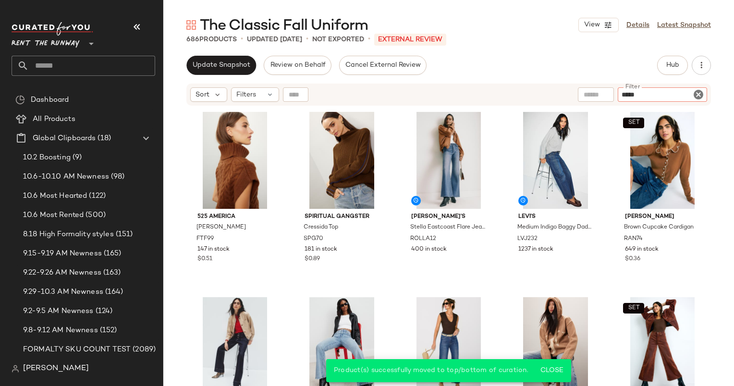
type input "*****"
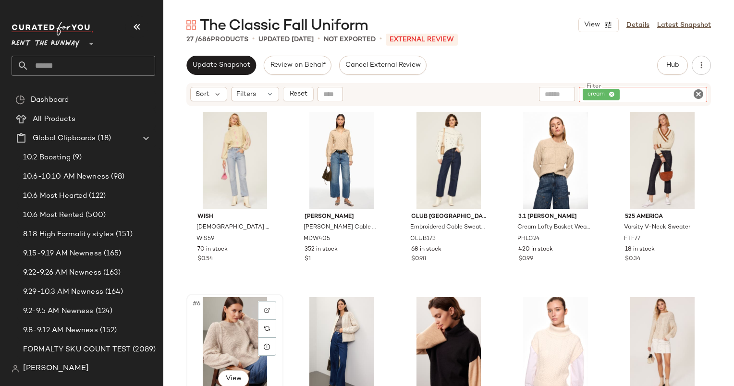
click at [218, 339] on div "#6 View" at bounding box center [235, 345] width 90 height 97
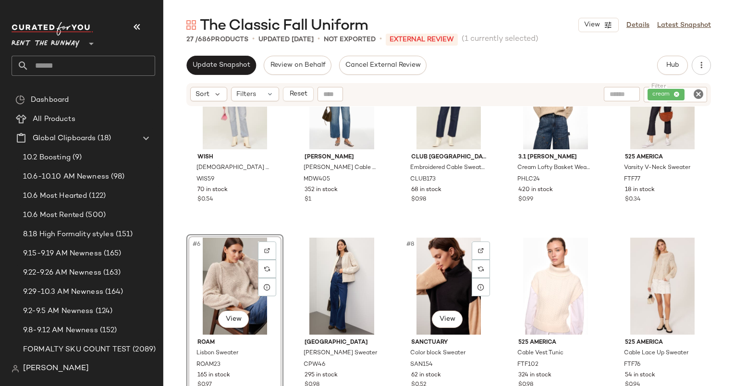
scroll to position [105, 0]
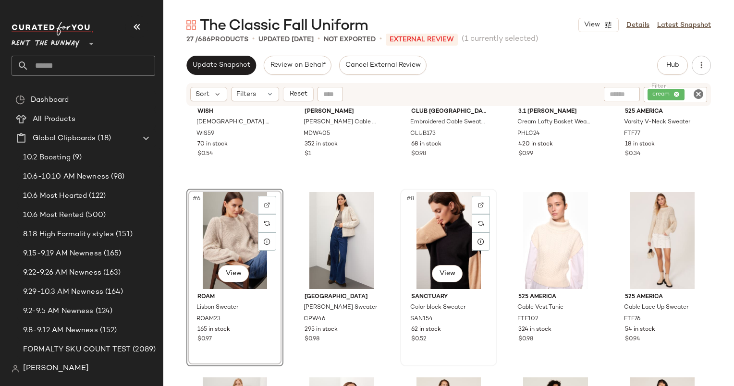
click at [452, 242] on div "#8 View" at bounding box center [449, 240] width 90 height 97
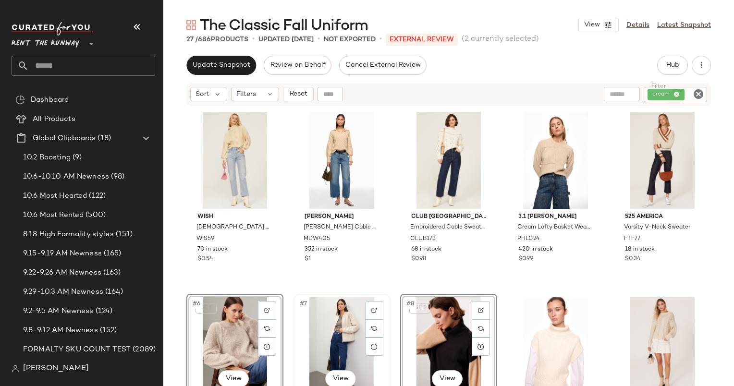
click at [353, 317] on div "#7 View" at bounding box center [342, 345] width 90 height 97
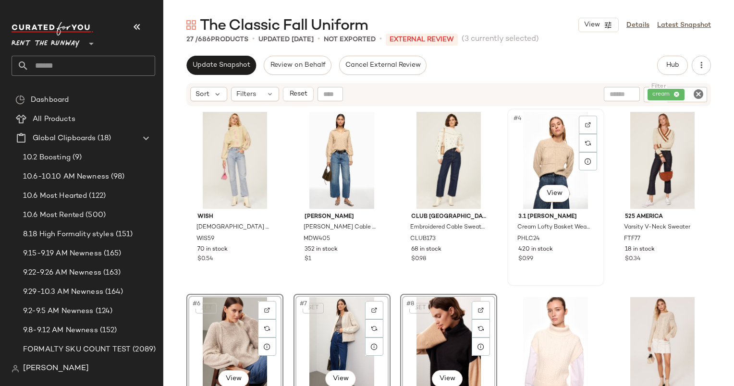
click at [546, 150] on div "#4 View" at bounding box center [556, 160] width 90 height 97
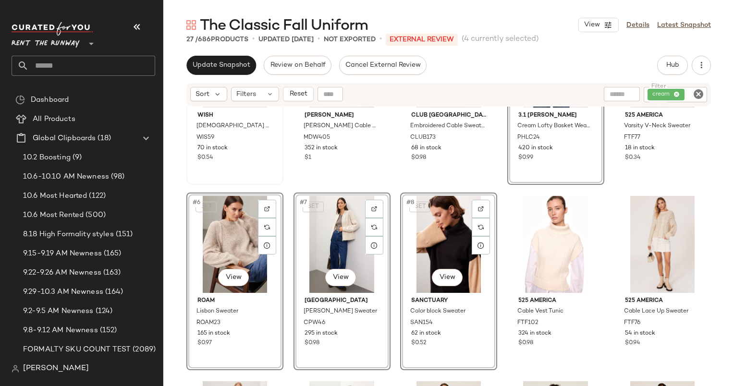
click at [244, 150] on div "70 in stock" at bounding box center [234, 148] width 75 height 9
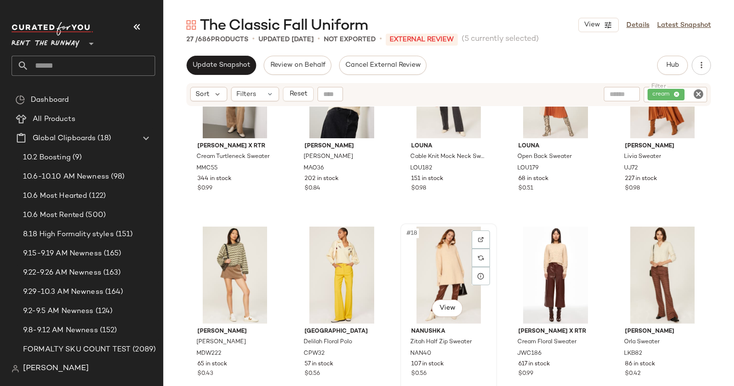
scroll to position [522, 0]
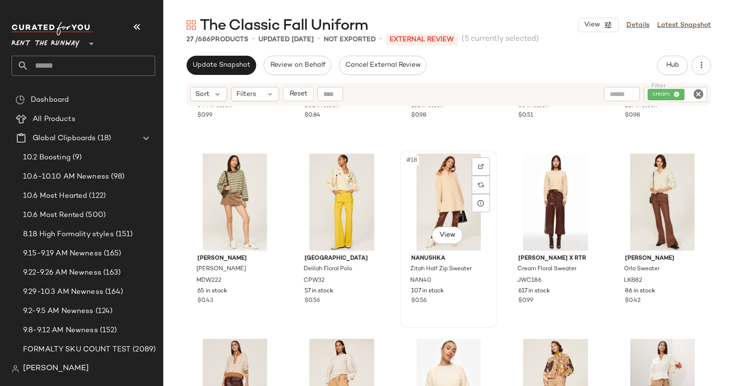
click at [440, 182] on div "#18 View" at bounding box center [449, 202] width 90 height 97
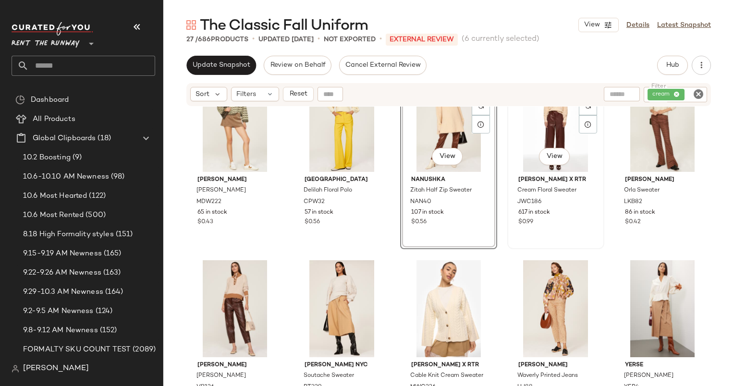
scroll to position [601, 0]
click at [428, 131] on div "SET #18 View" at bounding box center [449, 123] width 90 height 97
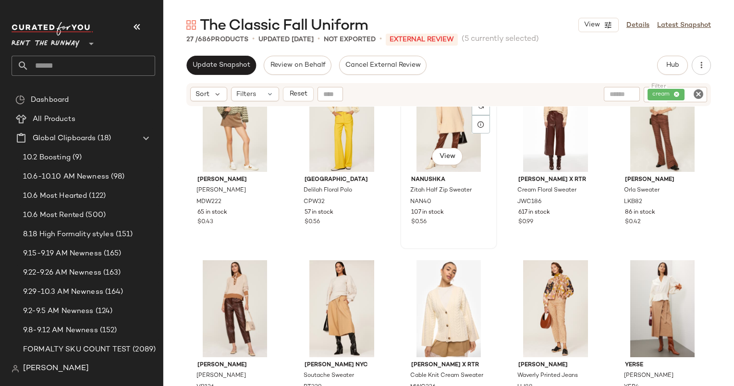
scroll to position [811, 0]
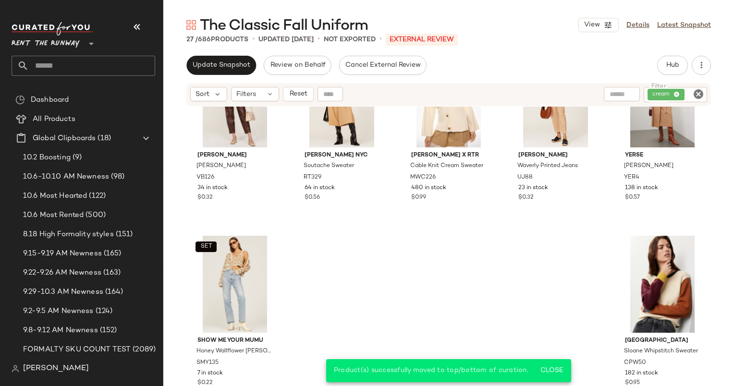
click at [702, 95] on icon "Clear Filter" at bounding box center [699, 94] width 12 height 12
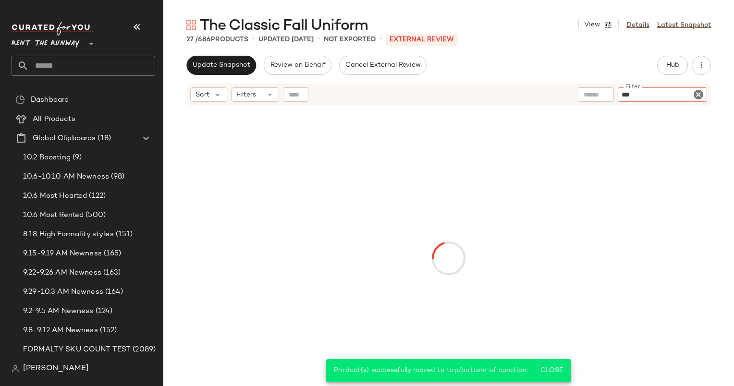
type input "****"
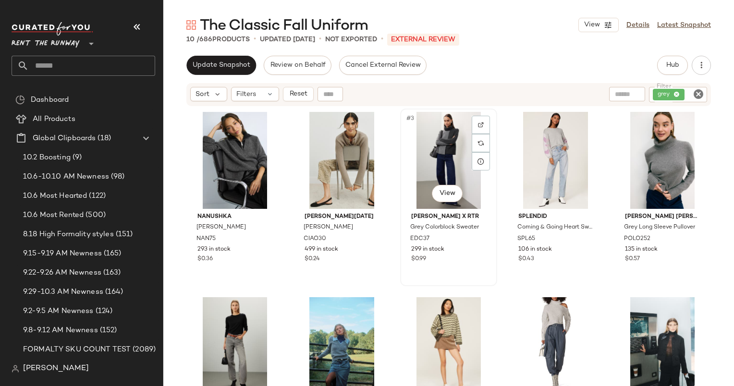
click at [452, 152] on div "#3 View" at bounding box center [449, 160] width 90 height 97
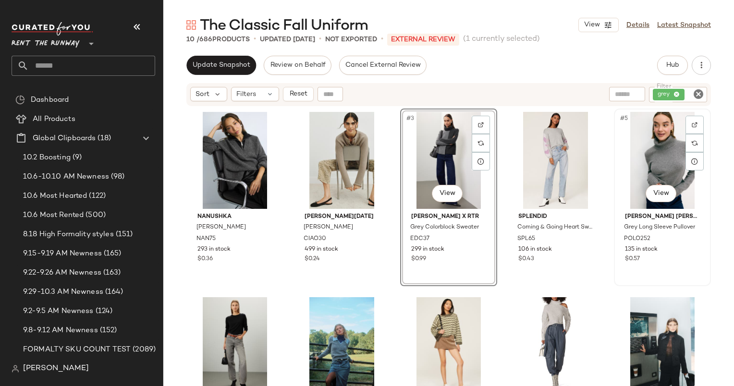
click at [656, 152] on div "#5 View" at bounding box center [662, 160] width 90 height 97
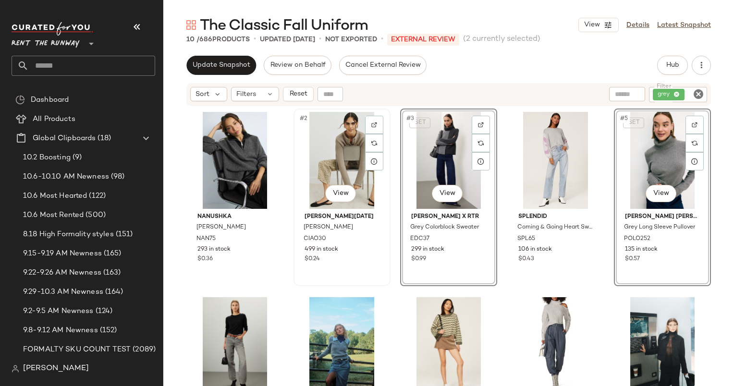
scroll to position [62, 0]
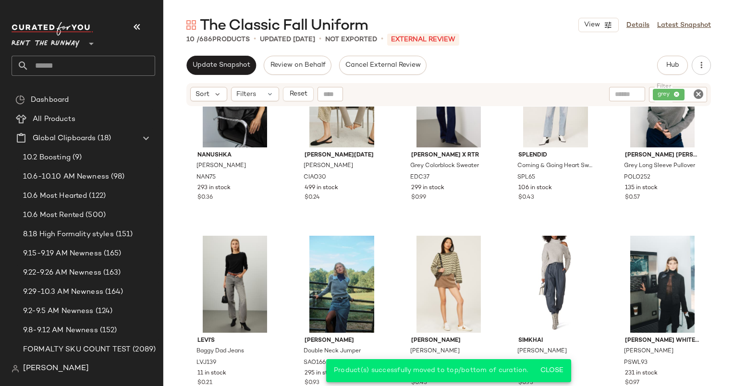
click at [702, 91] on icon "Clear Filter" at bounding box center [699, 94] width 12 height 12
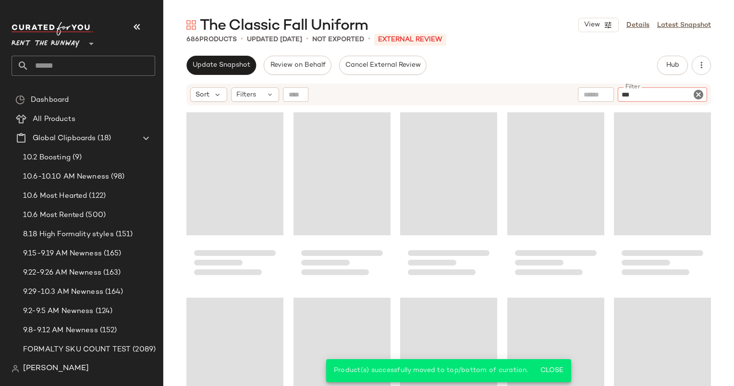
type input "****"
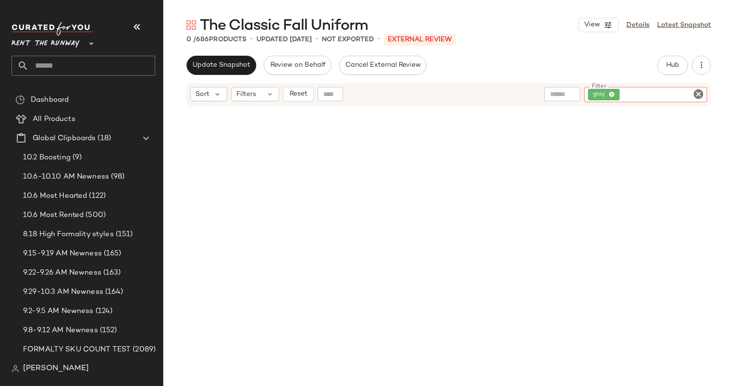
click at [700, 87] on div "gray" at bounding box center [645, 94] width 123 height 15
click at [702, 93] on icon "Clear Filter" at bounding box center [699, 94] width 12 height 12
type input "*****"
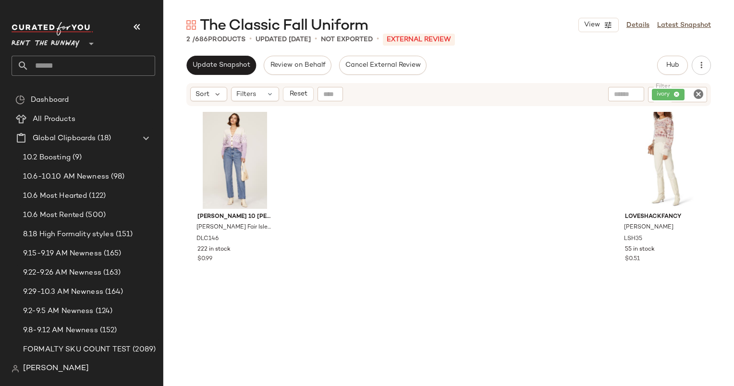
click at [216, 289] on div "Derek Lam 10 Crosby x RTR Bonnie Fair Isle Sweater DLC146 222 in stock $0.99" at bounding box center [234, 260] width 97 height 302
click at [698, 95] on icon "Clear Filter" at bounding box center [699, 94] width 12 height 12
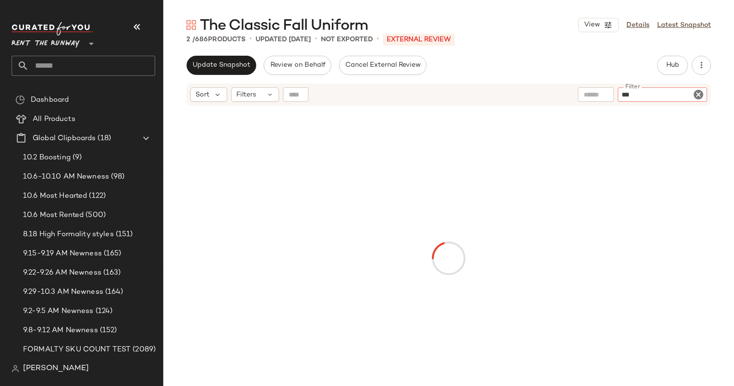
type input "****"
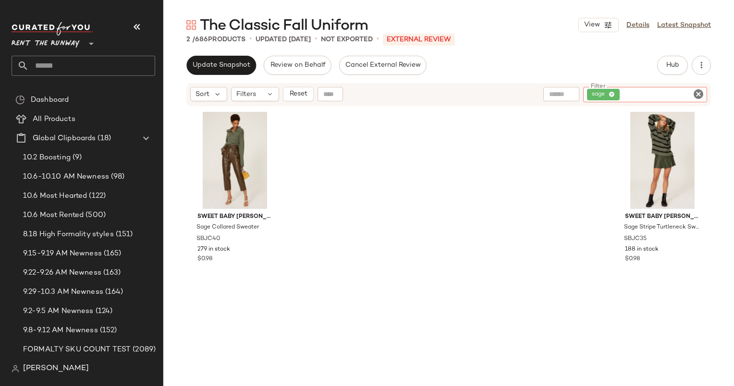
click at [702, 91] on icon "Clear Filter" at bounding box center [699, 94] width 12 height 12
click at [590, 98] on input "text" at bounding box center [596, 95] width 25 height 10
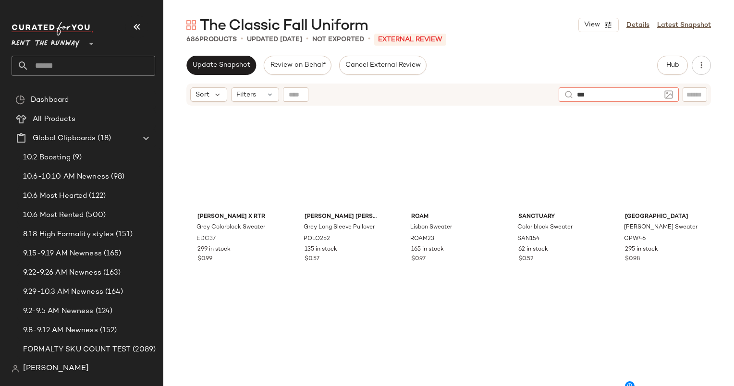
type input "****"
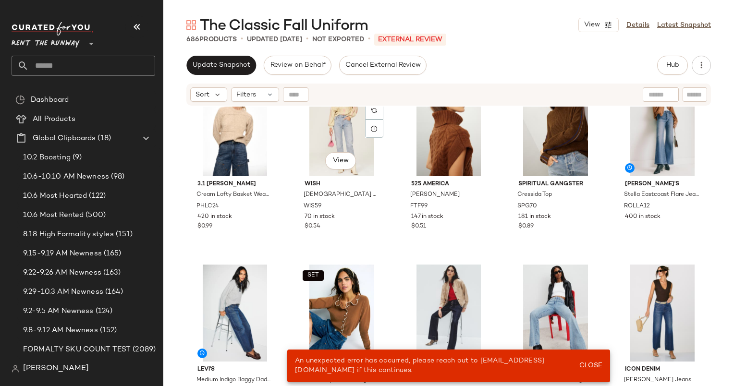
scroll to position [222, 0]
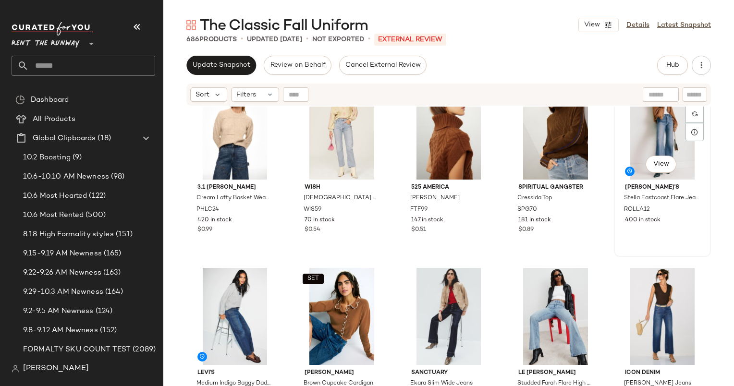
click at [625, 162] on div "#10 View" at bounding box center [662, 131] width 90 height 97
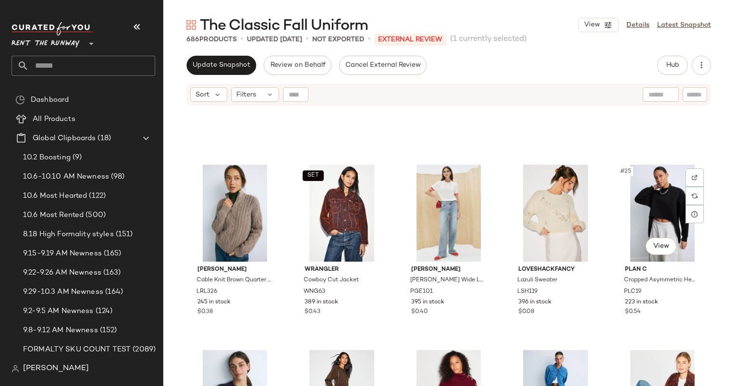
scroll to position [697, 0]
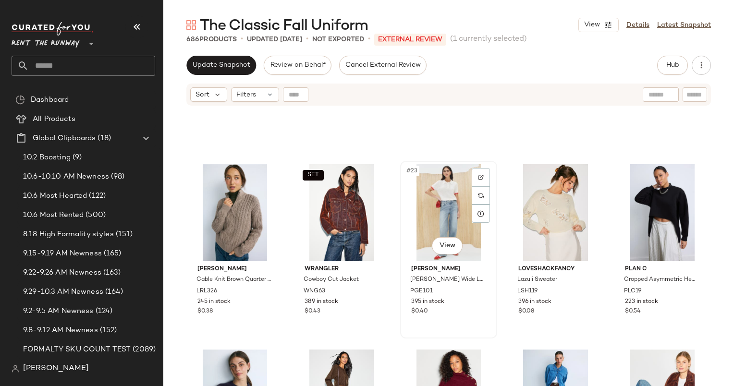
click at [437, 207] on div "#23 View" at bounding box center [449, 212] width 90 height 97
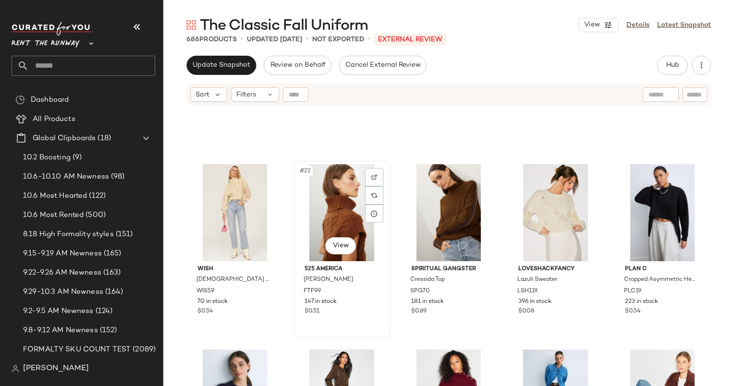
click at [324, 182] on div "#22 View" at bounding box center [342, 212] width 90 height 97
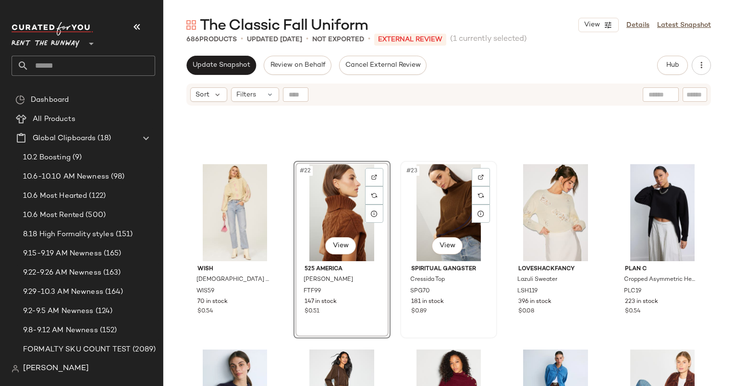
click at [443, 212] on div "#23 View" at bounding box center [449, 212] width 90 height 97
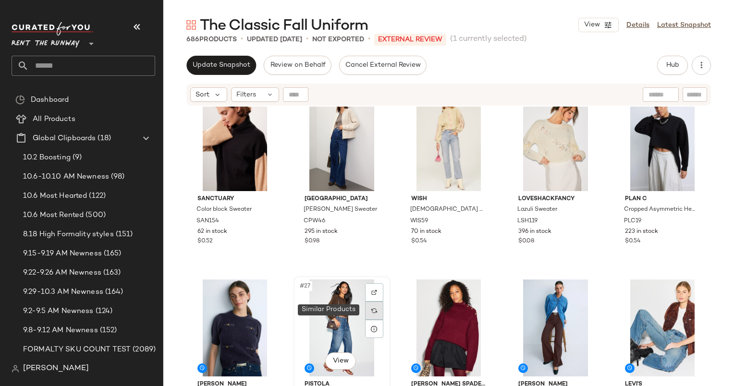
scroll to position [744, 0]
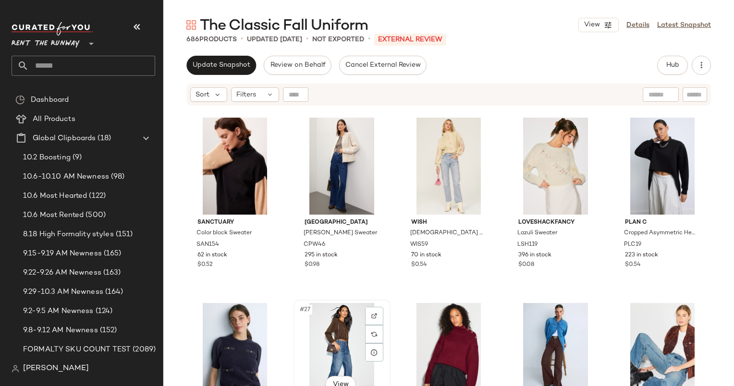
click at [338, 326] on div "#27 View" at bounding box center [342, 351] width 90 height 97
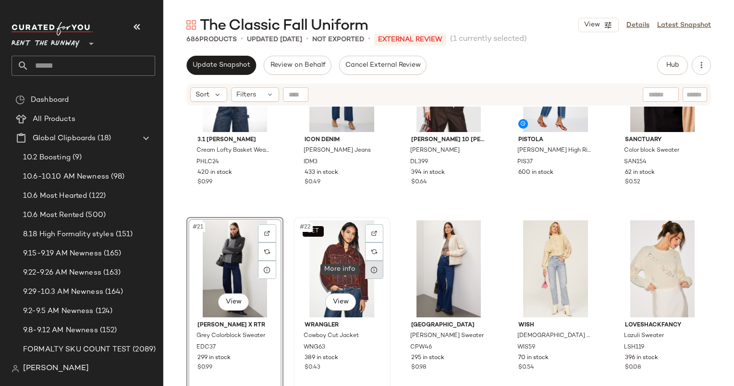
scroll to position [681, 0]
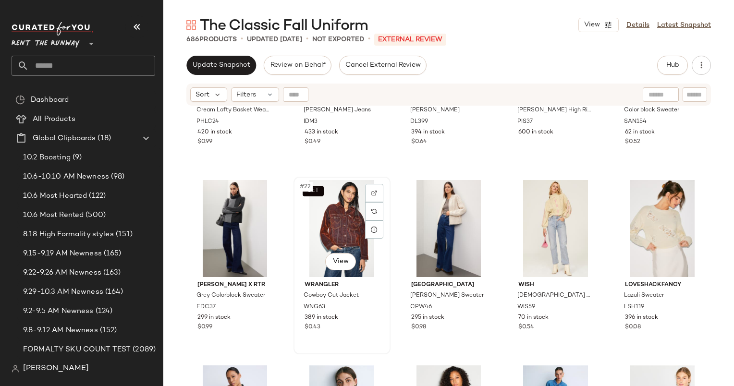
click at [334, 221] on div "SET #22 View" at bounding box center [342, 228] width 90 height 97
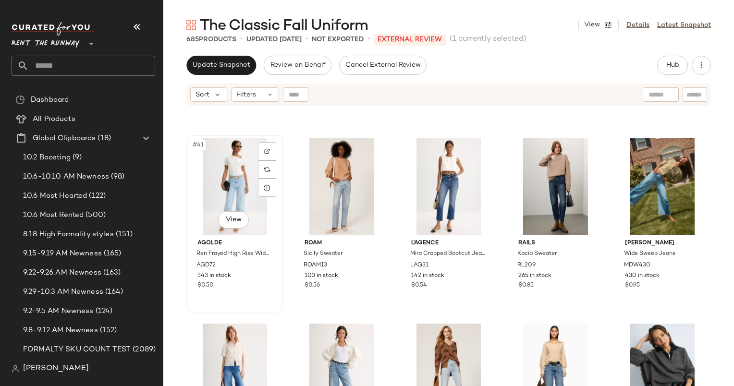
scroll to position [1466, 0]
click at [229, 180] on div "#41 View" at bounding box center [235, 186] width 90 height 97
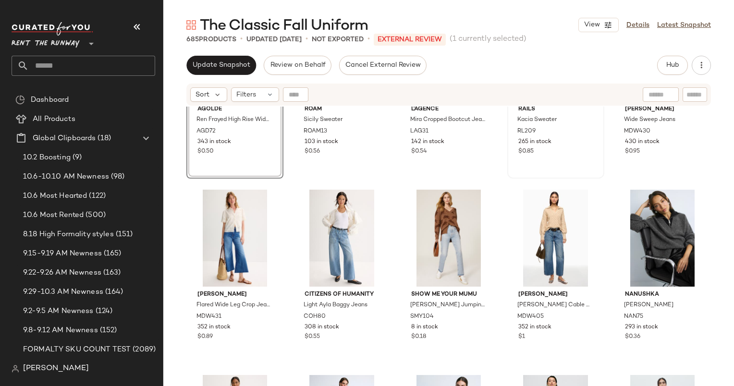
scroll to position [1600, 0]
click at [661, 151] on div "$0.95" at bounding box center [662, 151] width 75 height 9
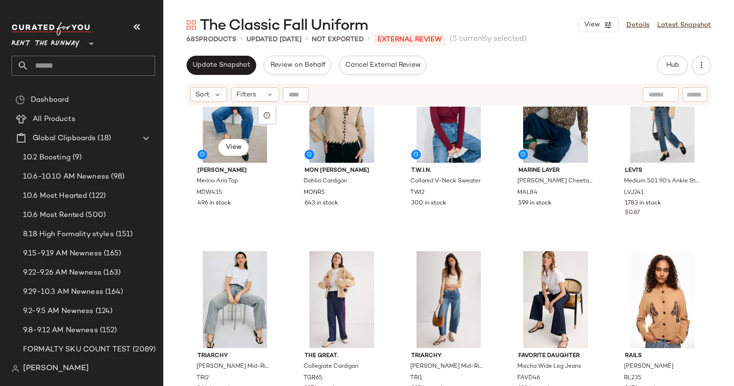
scroll to position [1354, 0]
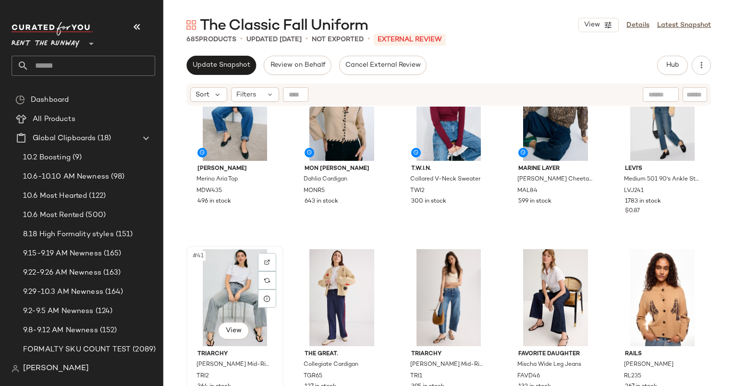
click at [223, 293] on div "#41 View" at bounding box center [235, 297] width 90 height 97
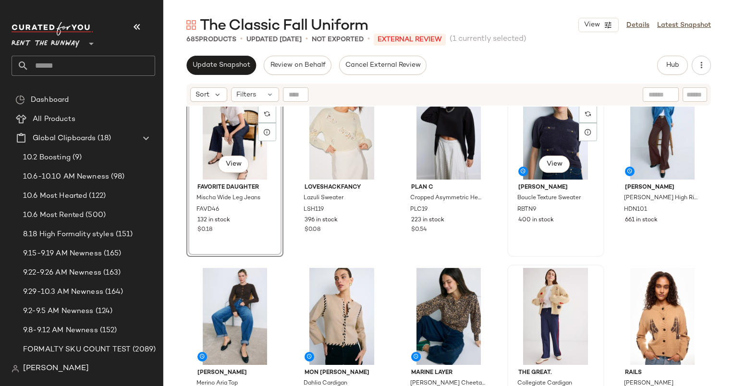
scroll to position [1336, 0]
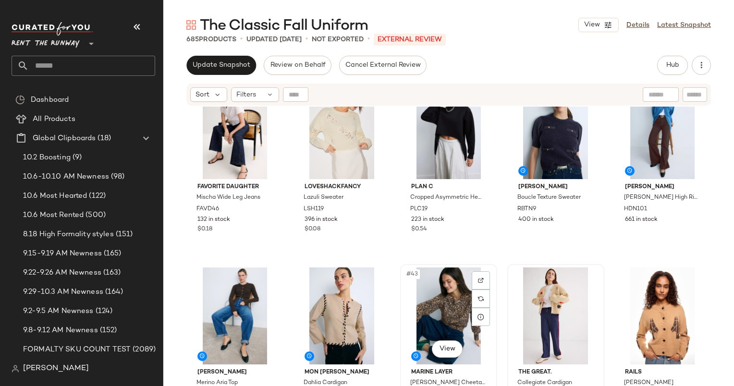
click at [458, 295] on div "#43 View" at bounding box center [449, 316] width 90 height 97
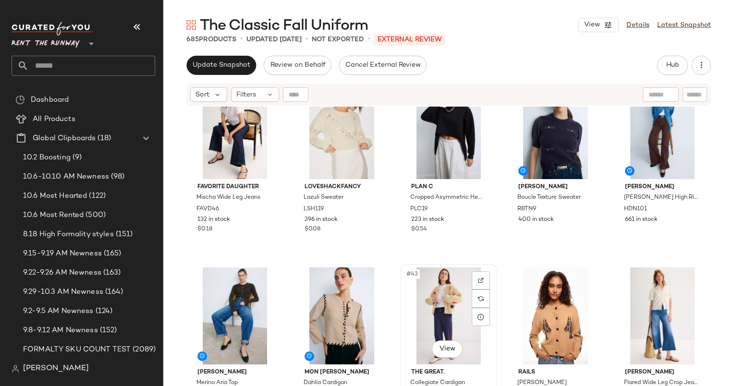
click at [432, 293] on div "#43 View" at bounding box center [449, 316] width 90 height 97
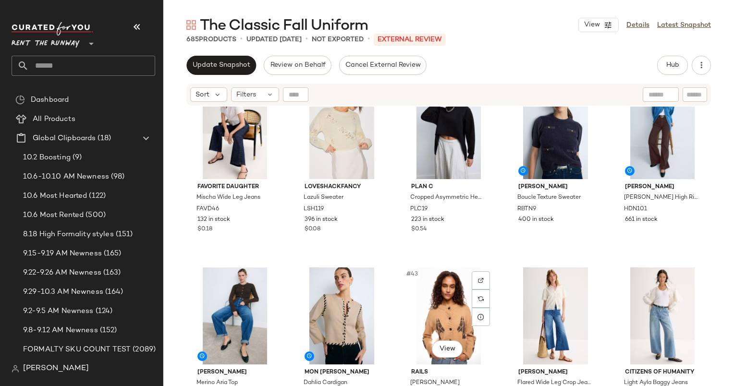
click at [432, 293] on div "#43 View" at bounding box center [449, 316] width 90 height 97
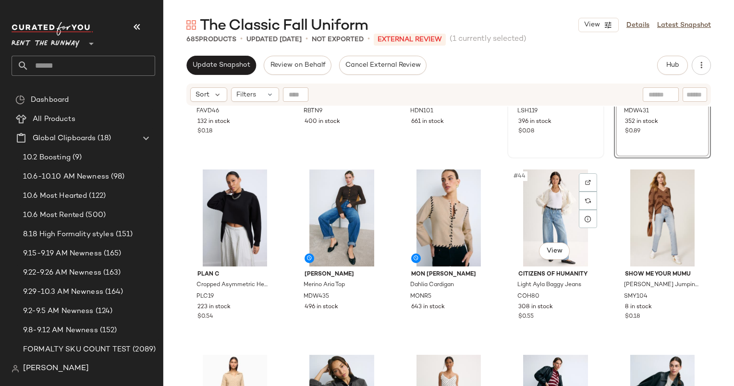
scroll to position [1434, 0]
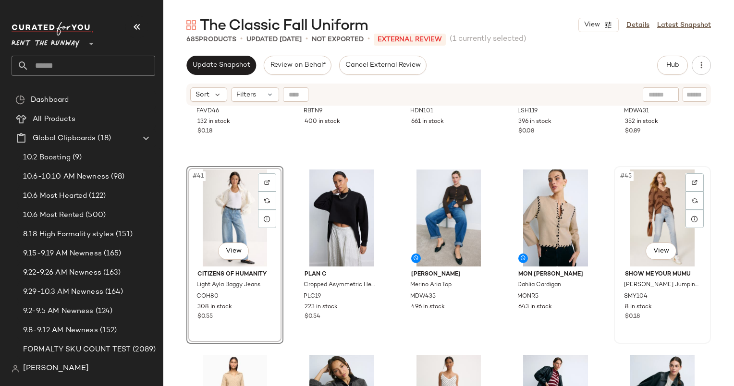
click at [646, 221] on div "#45 View" at bounding box center [662, 218] width 90 height 97
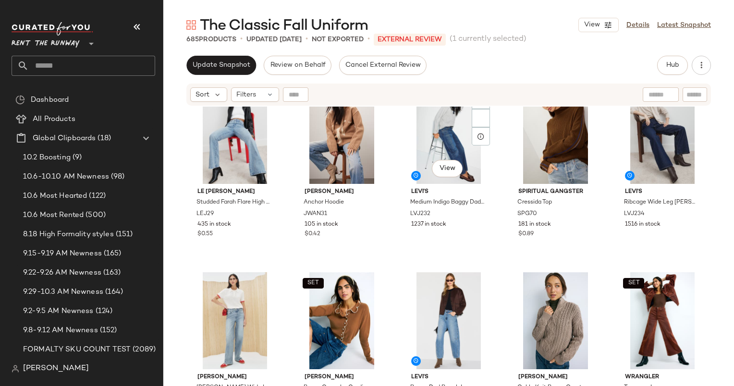
scroll to position [0, 0]
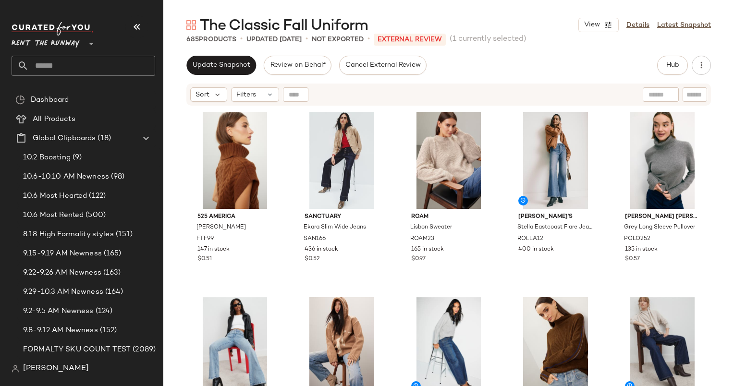
click at [200, 75] on div "Update Snapshot Review on Behalf Cancel External Review Hub Send for Review Ext…" at bounding box center [448, 221] width 571 height 331
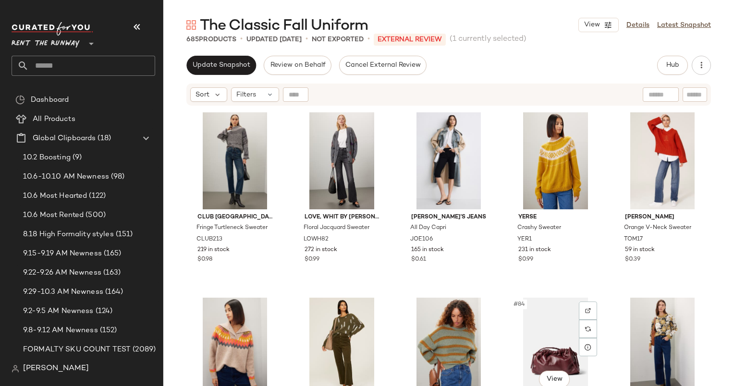
scroll to position [2786, 0]
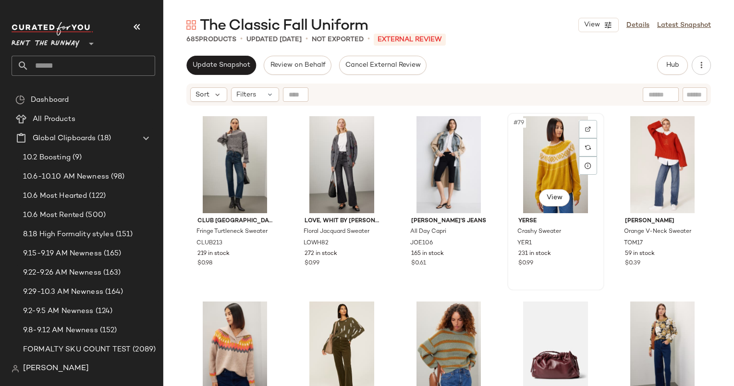
click at [523, 163] on div "#79 View" at bounding box center [556, 164] width 90 height 97
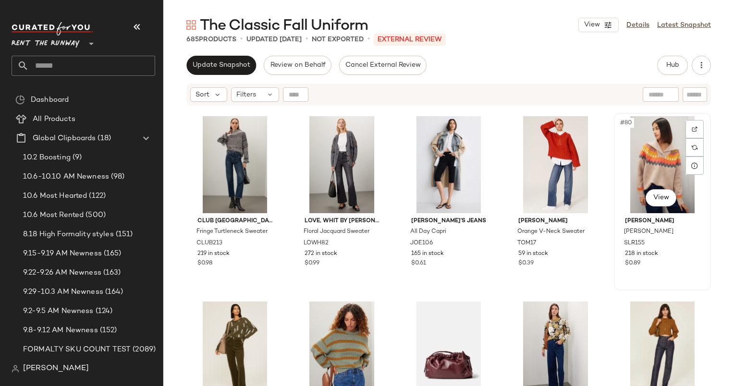
click at [634, 164] on div "#80 View" at bounding box center [662, 164] width 90 height 97
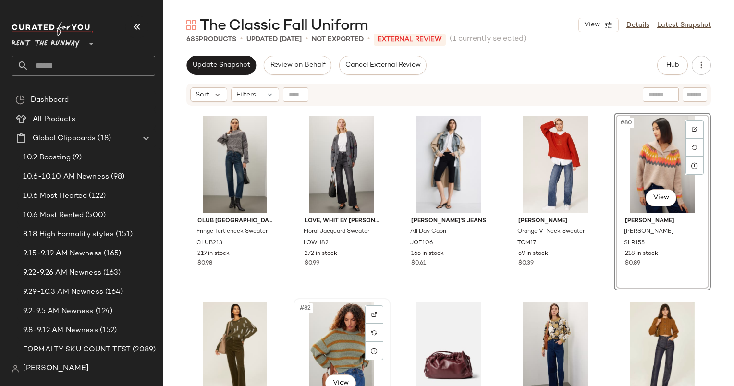
click at [345, 322] on div "#82 View" at bounding box center [342, 350] width 90 height 97
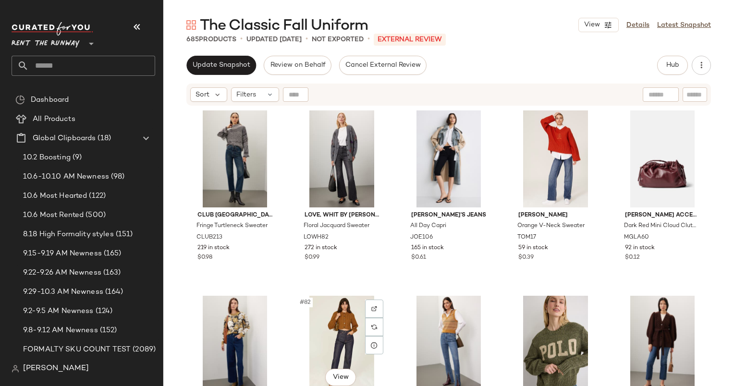
scroll to position [2789, 0]
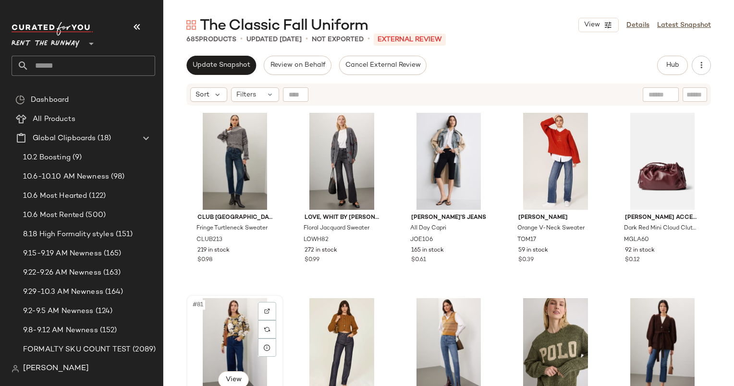
click at [228, 319] on div "#81 View" at bounding box center [235, 346] width 90 height 97
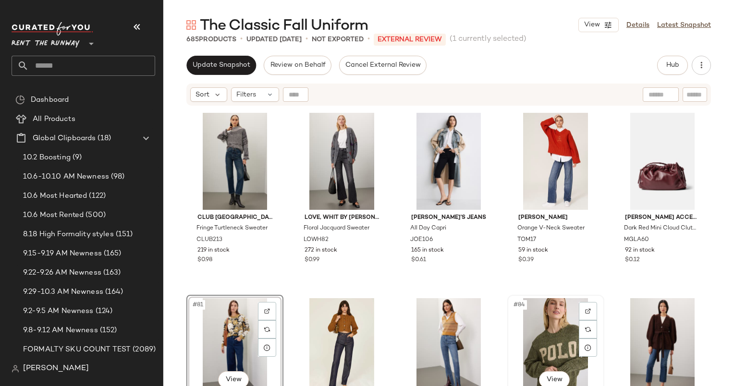
click at [565, 338] on div "#84 View" at bounding box center [556, 346] width 90 height 97
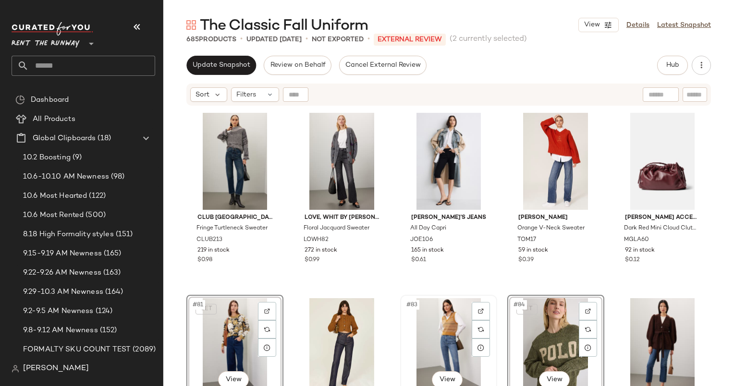
click at [453, 333] on div "#83 View" at bounding box center [449, 346] width 90 height 97
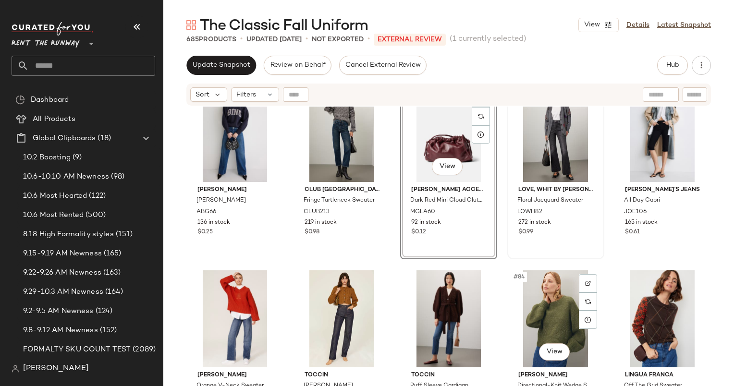
scroll to position [2730, 0]
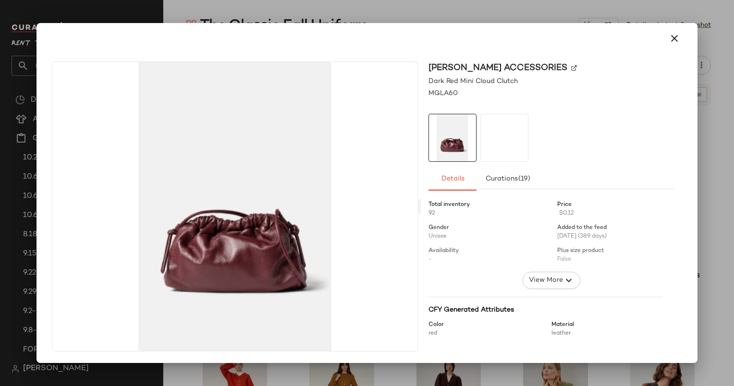
drag, startPoint x: 433, startPoint y: 249, endPoint x: 574, endPoint y: 252, distance: 140.8
click at [574, 252] on body "Rent the Runway ** Dashboard All Products Global Clipboards (18) 10.2 Boosting …" at bounding box center [367, 193] width 734 height 386
click at [684, 35] on button "button" at bounding box center [674, 38] width 23 height 23
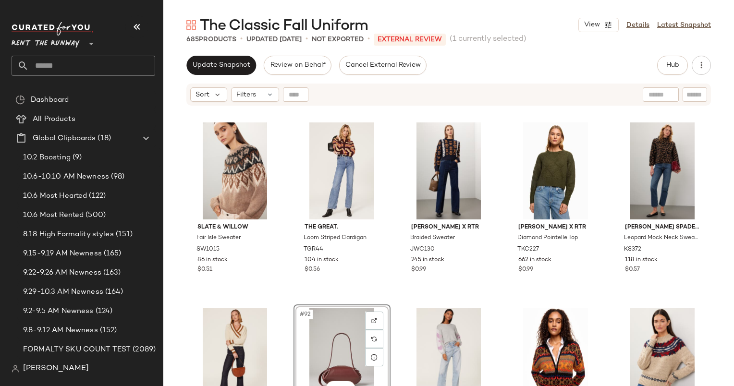
scroll to position [3151, 0]
click at [219, 176] on div "#86 View" at bounding box center [235, 170] width 90 height 97
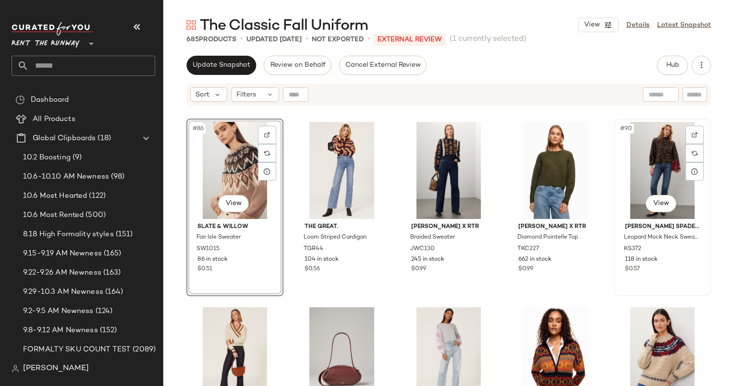
click at [645, 167] on div "#90 View" at bounding box center [662, 170] width 90 height 97
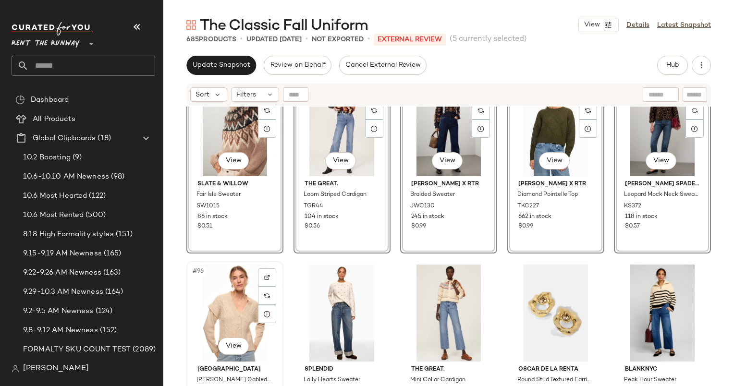
scroll to position [3223, 0]
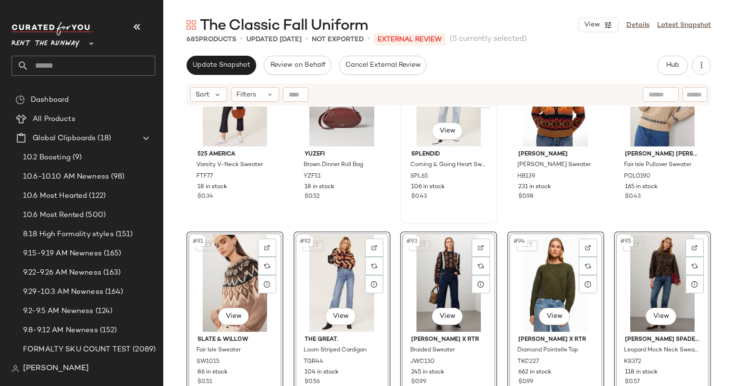
click at [467, 215] on div "#88 View Splendid Coming & Going Heart Sweater SPL65 106 in stock $0.43" at bounding box center [448, 135] width 95 height 176
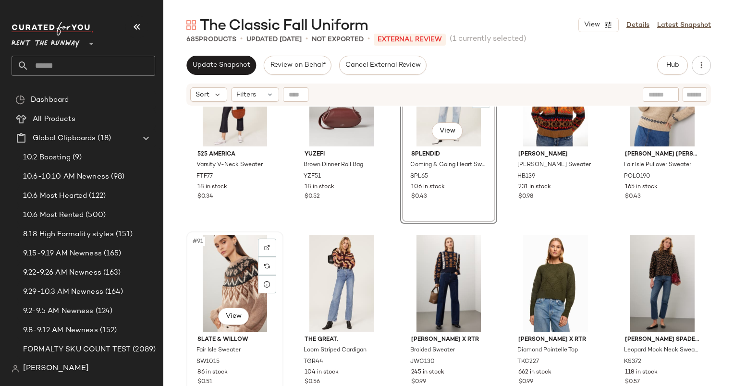
click at [217, 271] on div "#91 View" at bounding box center [235, 283] width 90 height 97
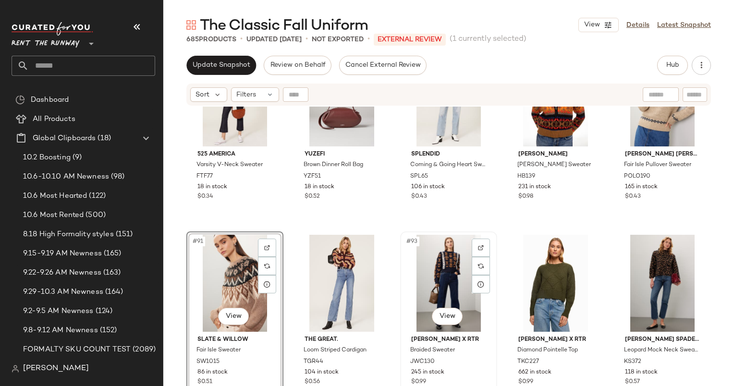
click at [440, 265] on div "#93 View" at bounding box center [449, 283] width 90 height 97
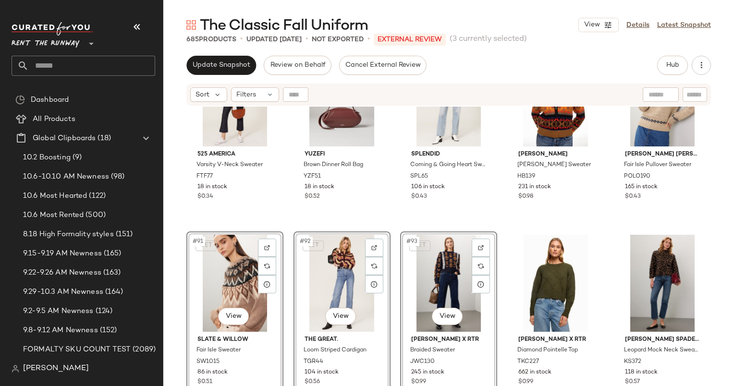
scroll to position [3162, 0]
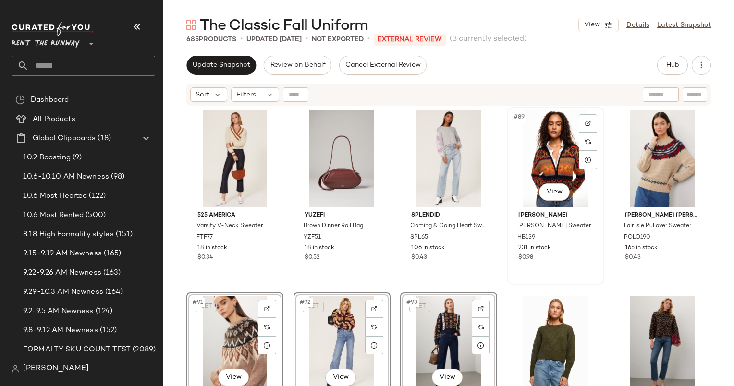
click at [549, 158] on div "#89 View" at bounding box center [556, 159] width 90 height 97
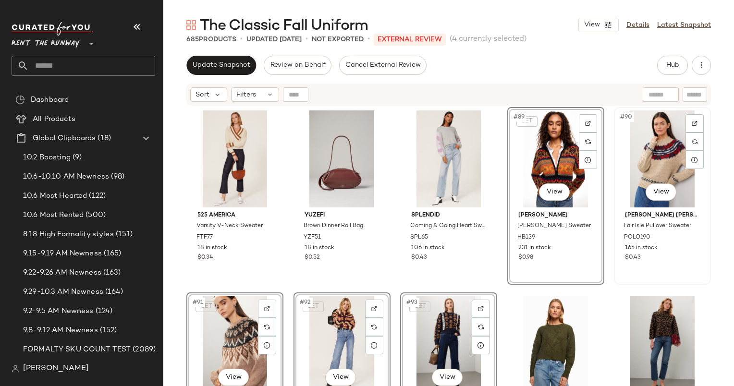
click at [642, 145] on div "#90 View" at bounding box center [662, 159] width 90 height 97
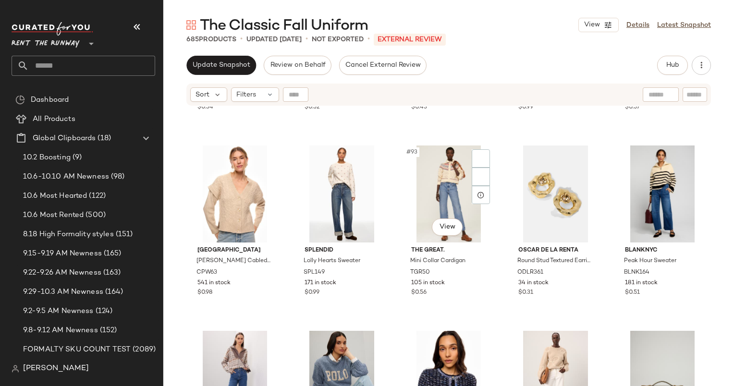
scroll to position [3314, 0]
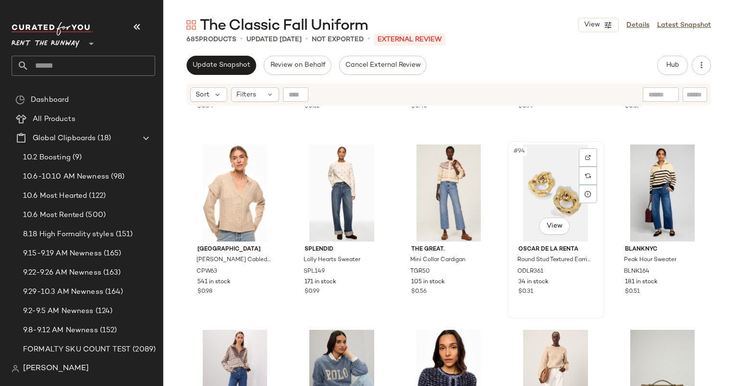
click at [543, 198] on div "#94 View" at bounding box center [556, 193] width 90 height 97
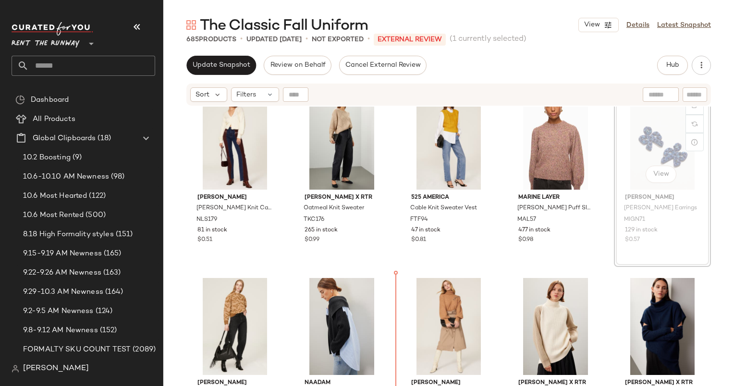
scroll to position [3736, 0]
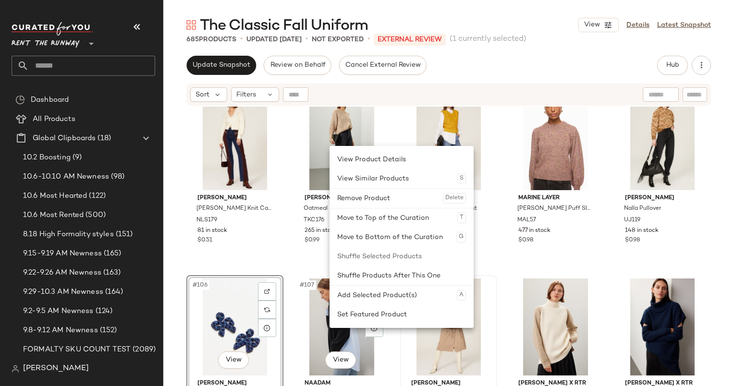
click at [404, 354] on div at bounding box center [449, 327] width 90 height 97
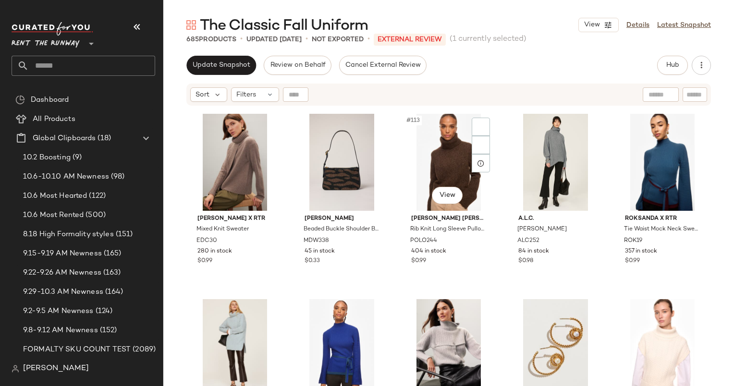
scroll to position [4086, 0]
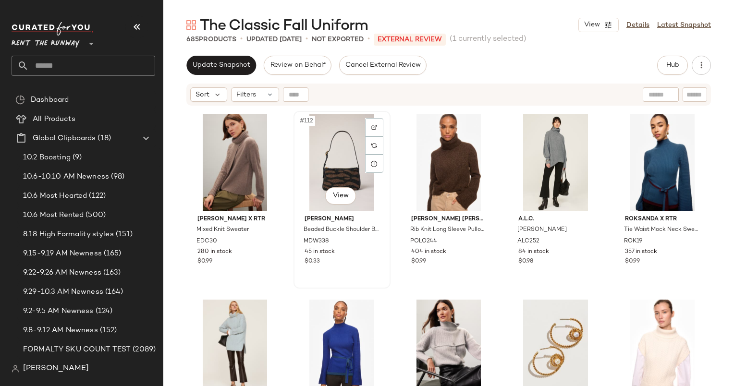
click at [346, 152] on div "#112 View" at bounding box center [342, 162] width 90 height 97
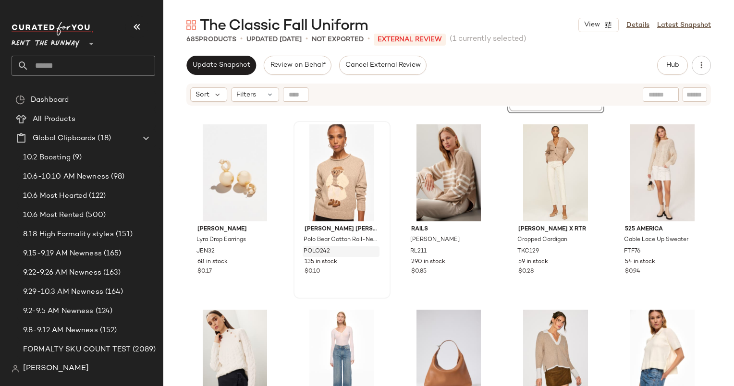
scroll to position [5745, 0]
click at [227, 161] on div "#156 View" at bounding box center [235, 172] width 90 height 97
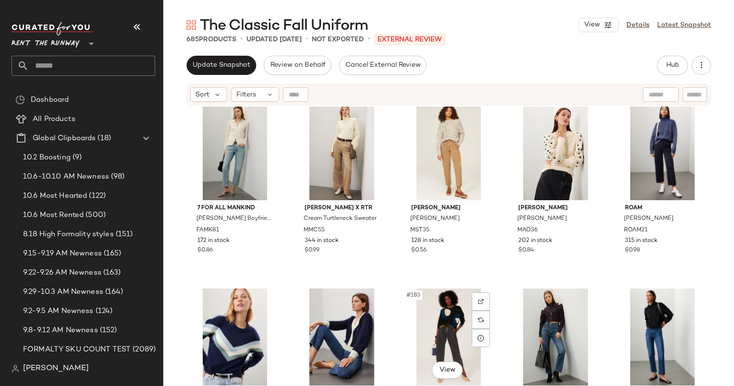
scroll to position [6670, 0]
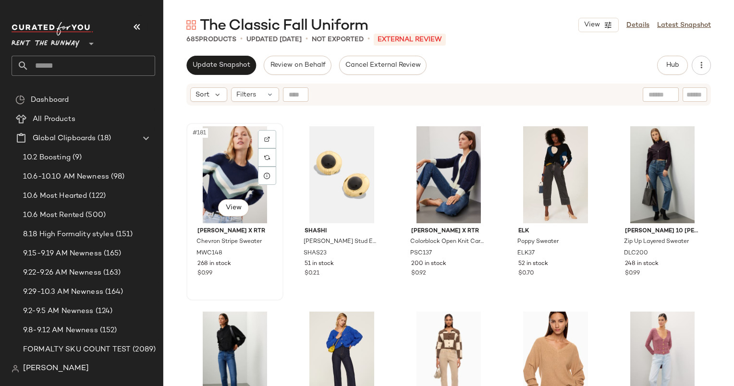
click at [231, 167] on div "#181 View" at bounding box center [235, 174] width 90 height 97
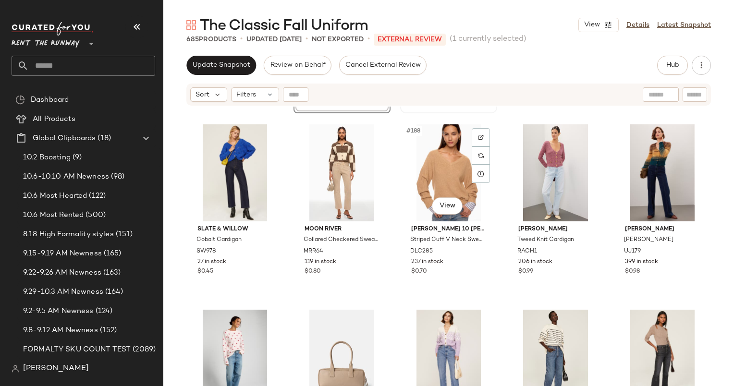
scroll to position [6858, 0]
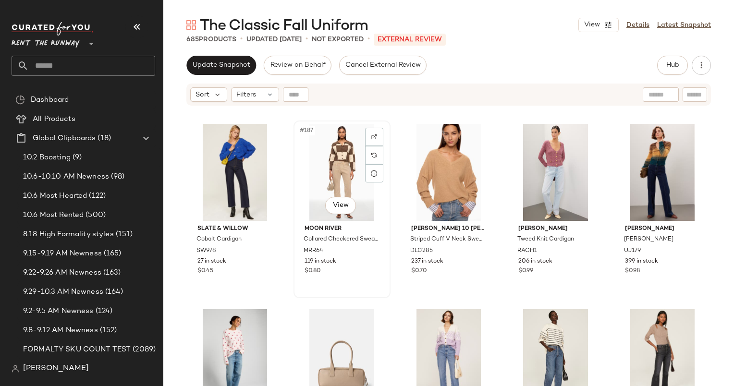
click at [352, 166] on div "#187 View" at bounding box center [342, 172] width 90 height 97
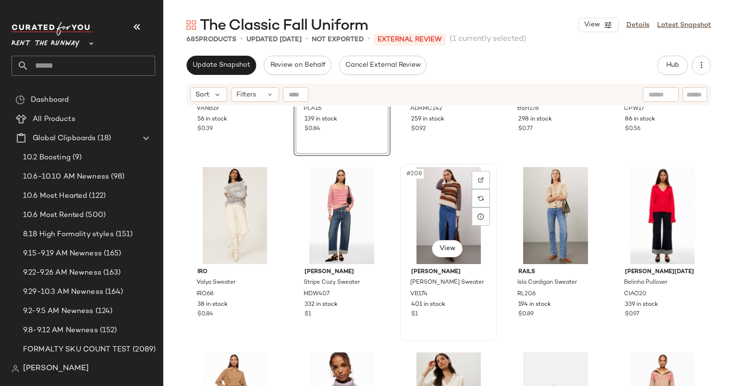
scroll to position [7610, 0]
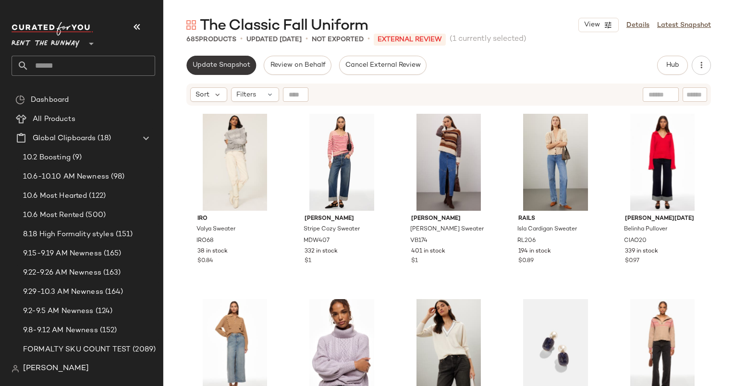
click at [234, 72] on button "Update Snapshot" at bounding box center [221, 65] width 70 height 19
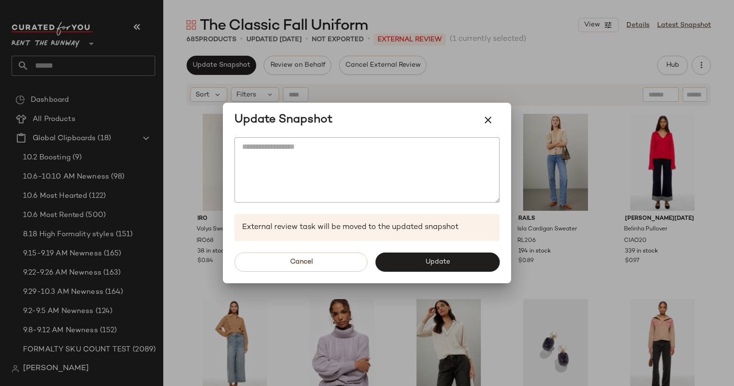
click at [399, 250] on div "Cancel Update" at bounding box center [367, 262] width 288 height 42
click at [405, 254] on button "Update" at bounding box center [437, 262] width 124 height 19
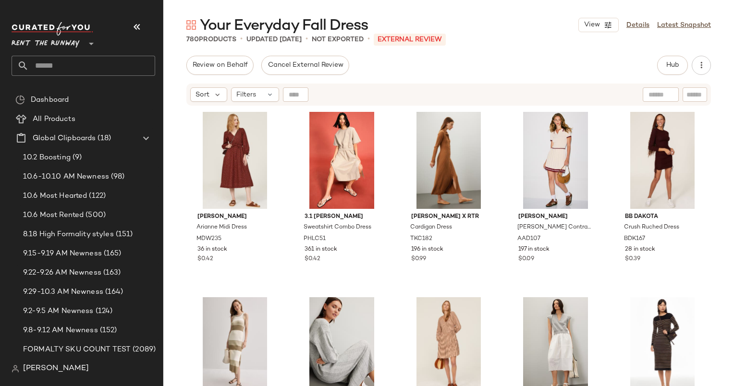
click at [677, 41] on div "780 Products • updated [DATE] • Not Exported • External REVIEW" at bounding box center [448, 40] width 571 height 10
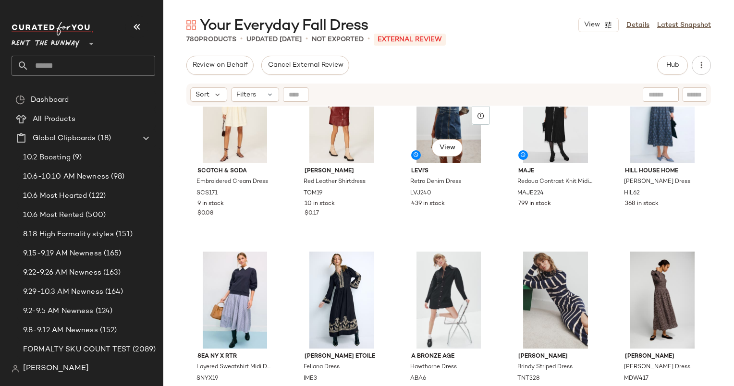
scroll to position [1538, 0]
click at [652, 100] on div at bounding box center [661, 94] width 25 height 14
click at [695, 94] on input "text" at bounding box center [695, 95] width 17 height 10
type input "*****"
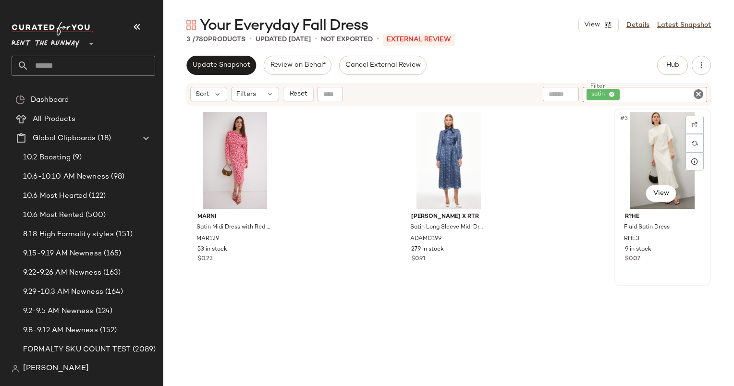
click at [666, 147] on div "#3 View" at bounding box center [662, 160] width 90 height 97
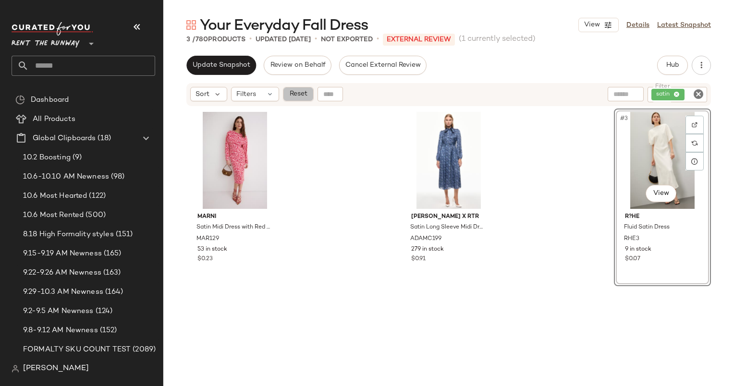
click at [301, 94] on span "Reset" at bounding box center [298, 94] width 18 height 8
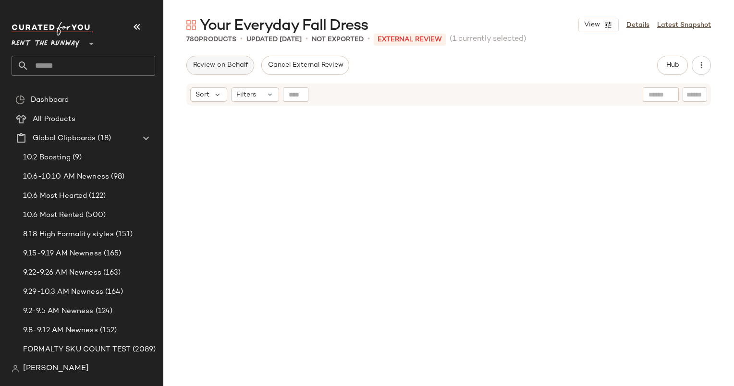
scroll to position [22814, 0]
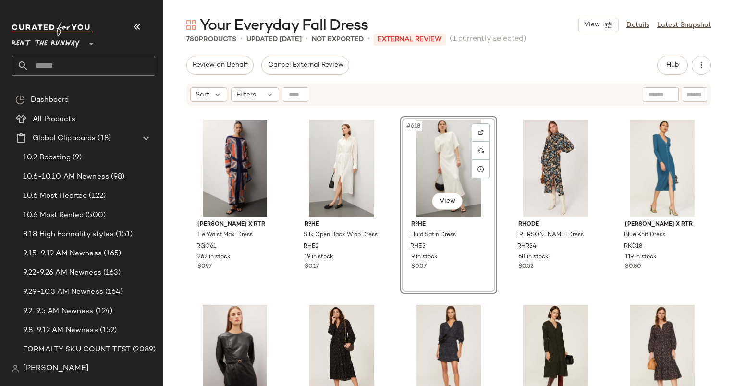
click at [691, 69] on div "Hub" at bounding box center [684, 65] width 54 height 19
click at [696, 71] on button "button" at bounding box center [701, 65] width 19 height 19
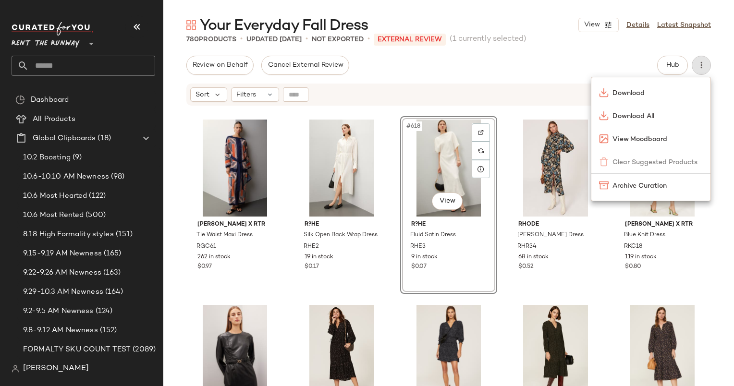
click at [496, 75] on div "Review on Behalf Cancel External Review Hub Send for Review External Review Int…" at bounding box center [448, 221] width 571 height 331
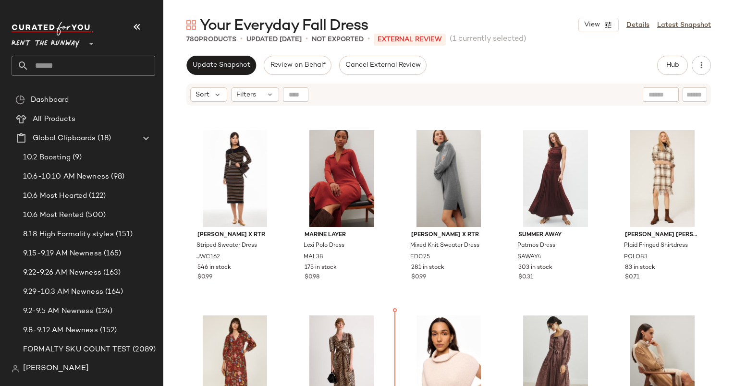
scroll to position [379, 0]
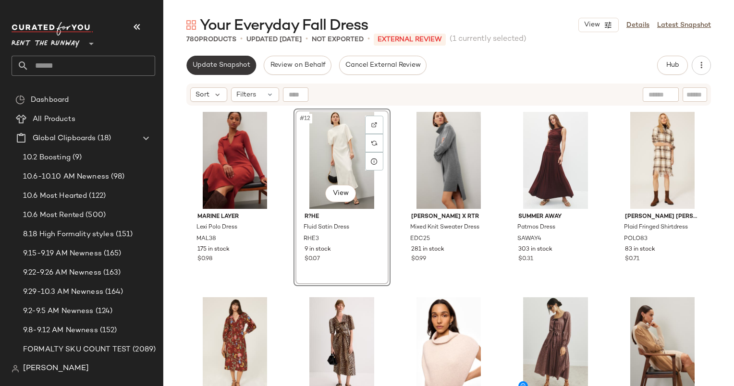
click at [231, 66] on span "Update Snapshot" at bounding box center [221, 66] width 58 height 8
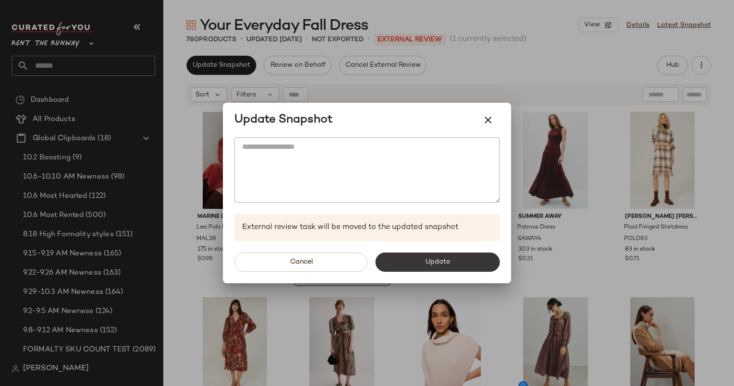
click at [411, 259] on button "Update" at bounding box center [437, 262] width 124 height 19
